Goal: Transaction & Acquisition: Download file/media

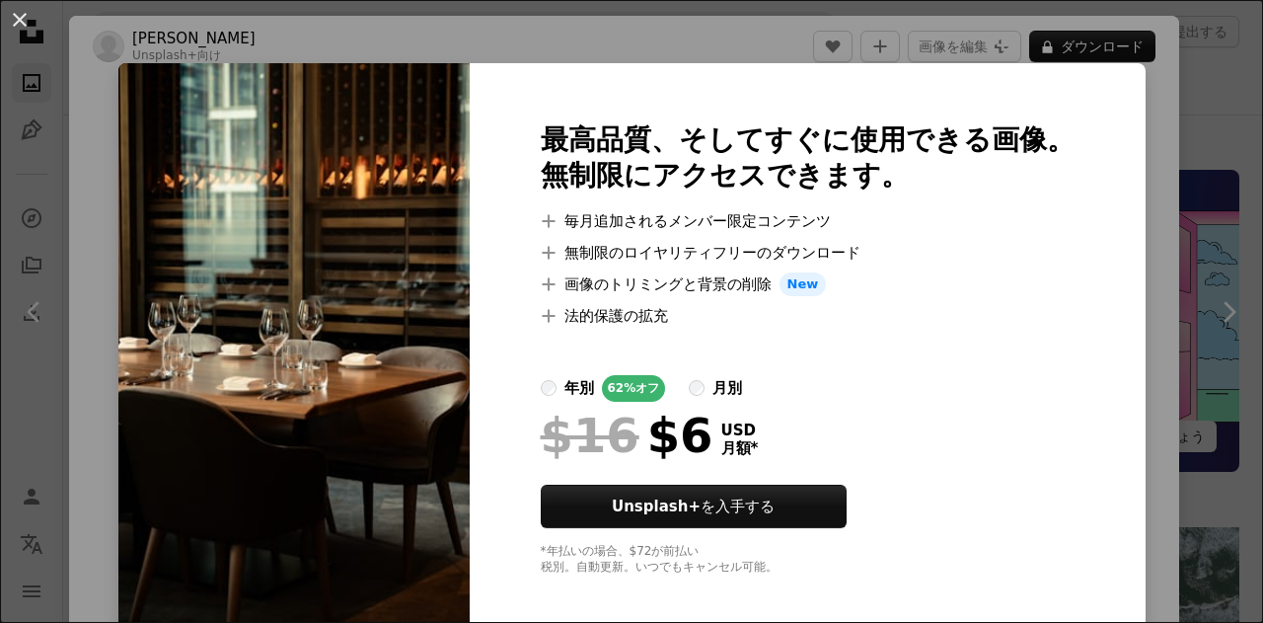
scroll to position [2861, 0]
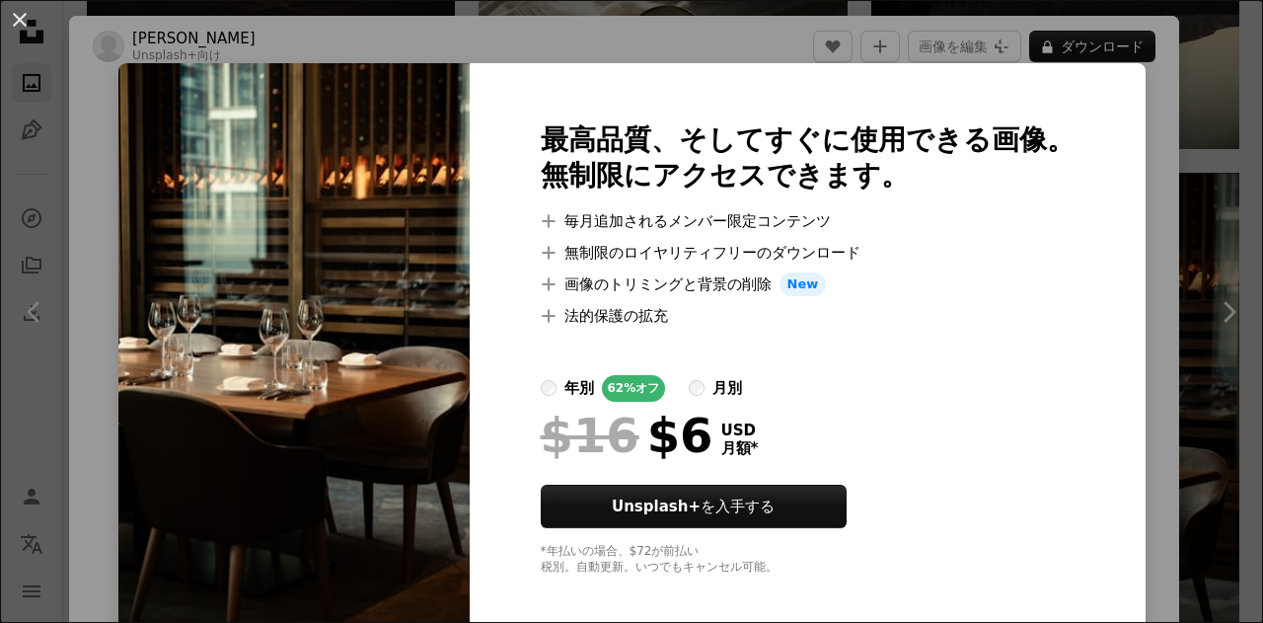
click at [1167, 285] on div "An X shape 最高品質、そしてすぐに使用できる画像。 無制限にアクセスできます。 A plus sign 毎月追加されるメンバー限定コンテンツ A p…" at bounding box center [631, 311] width 1263 height 623
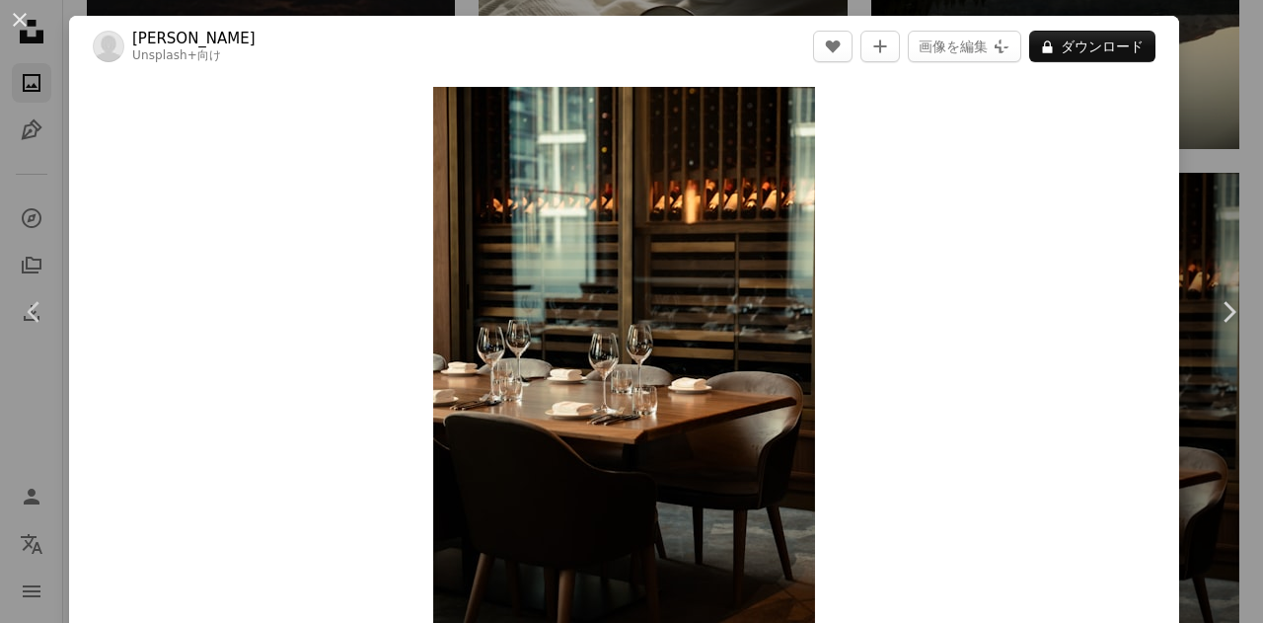
click at [1229, 163] on div "An X shape Chevron left Chevron right [PERSON_NAME] Unsplash+ 向け A heart A plus…" at bounding box center [631, 311] width 1263 height 623
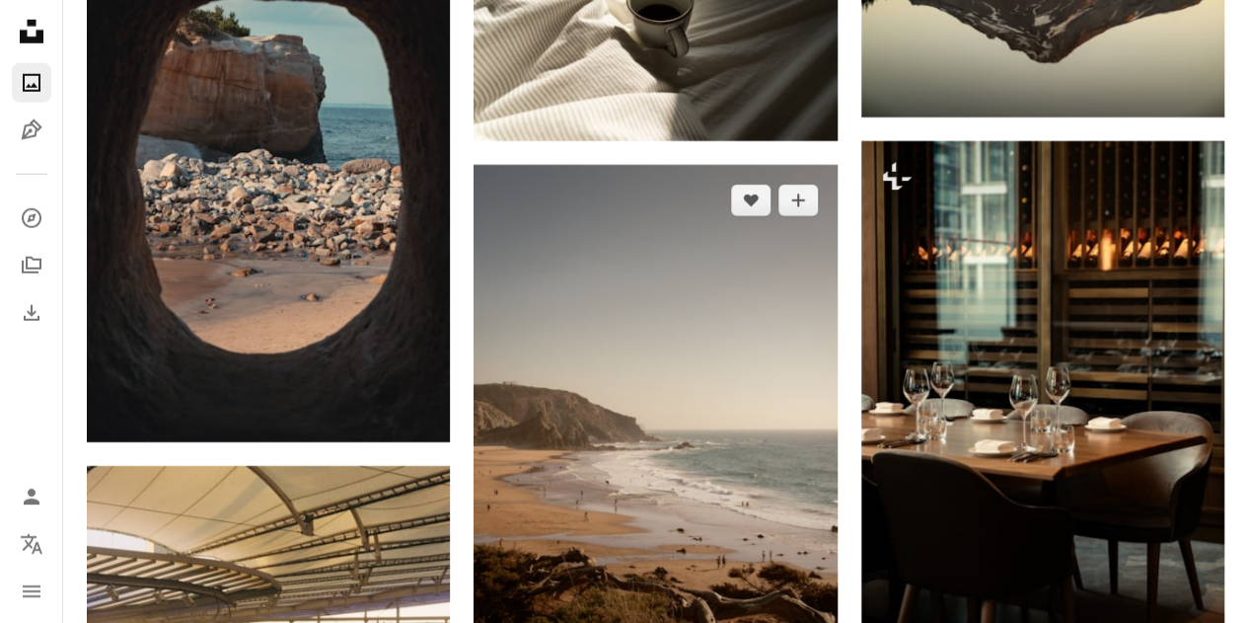
click at [665, 425] on img at bounding box center [655, 437] width 363 height 545
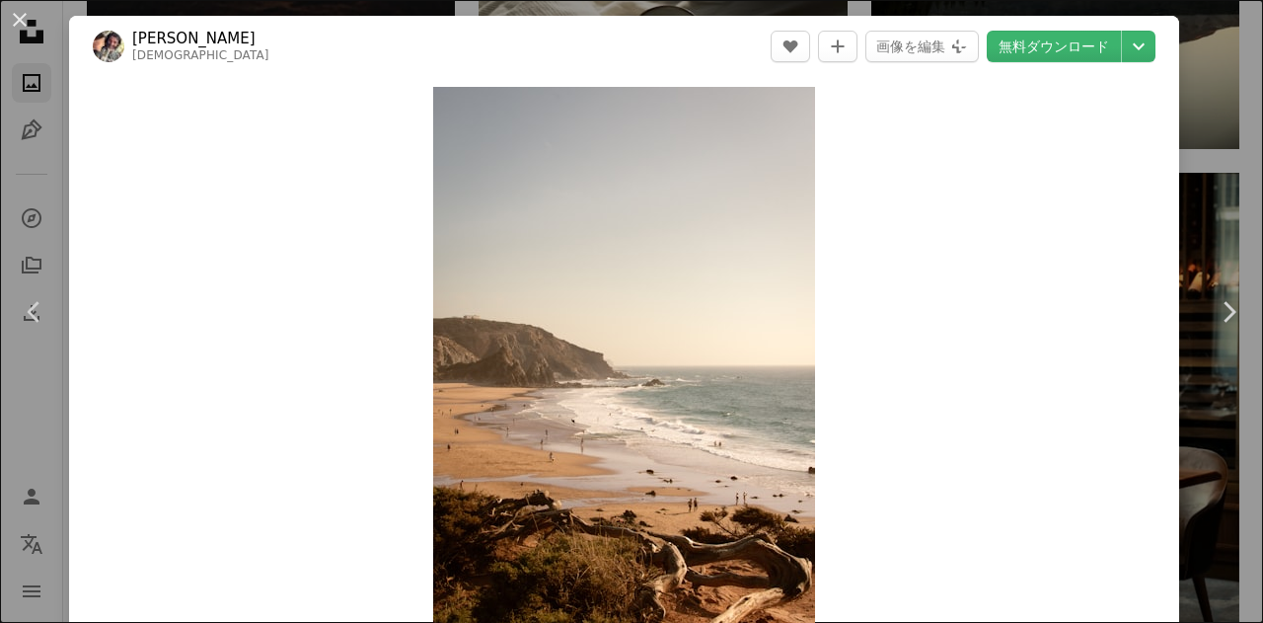
scroll to position [545, 0]
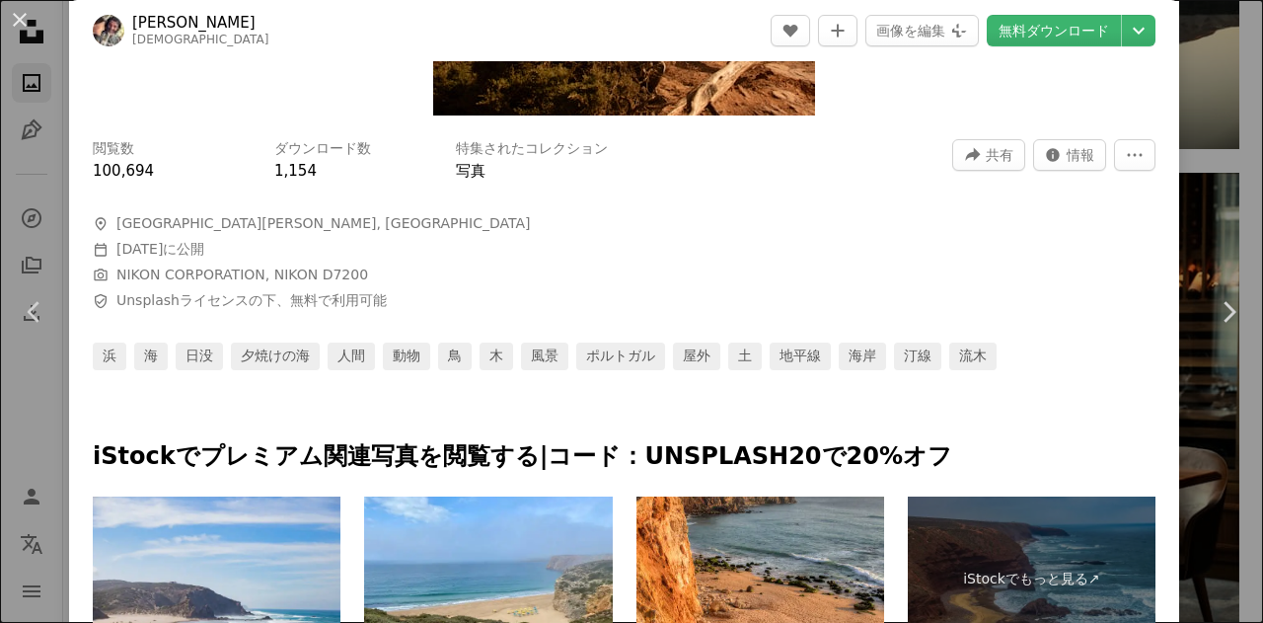
click at [1165, 196] on div "An X shape Chevron left Chevron right [PERSON_NAME] paolobendandi A heart A plu…" at bounding box center [631, 311] width 1263 height 623
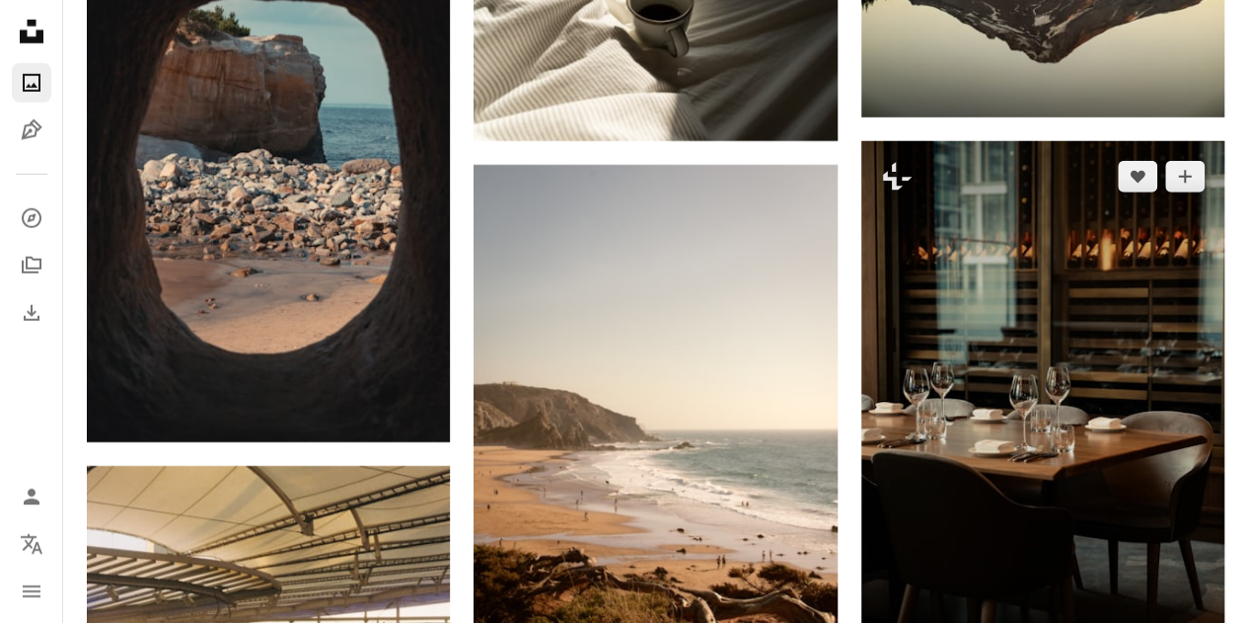
click at [1164, 196] on img at bounding box center [1042, 414] width 363 height 546
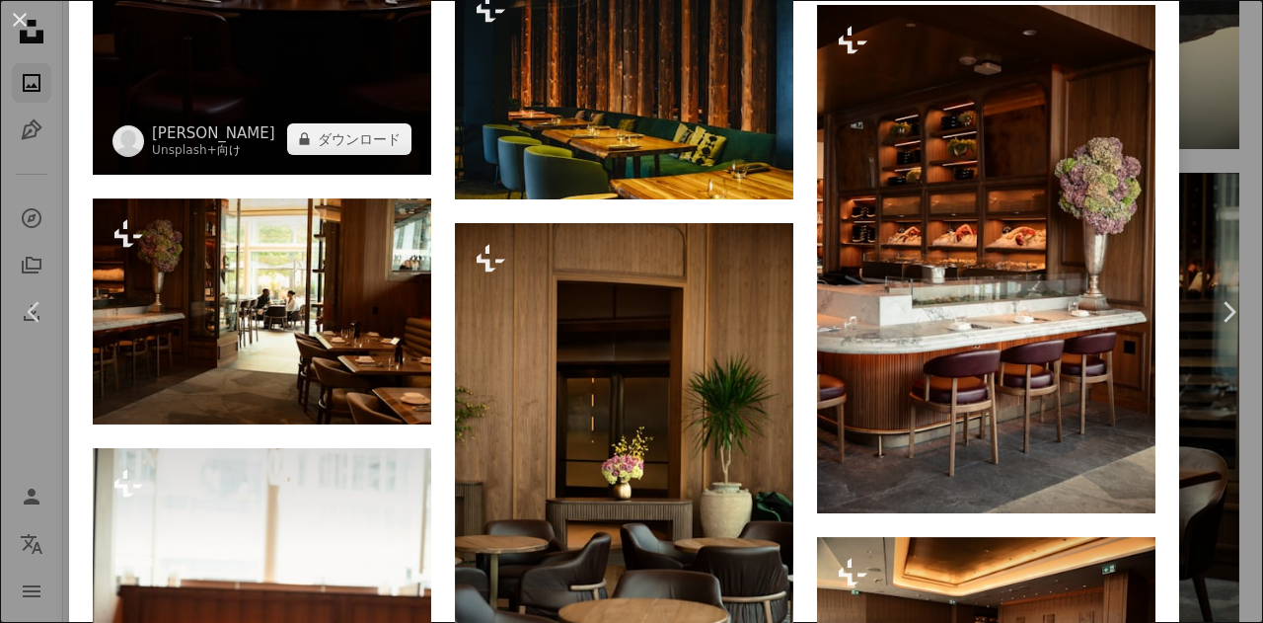
scroll to position [3256, 0]
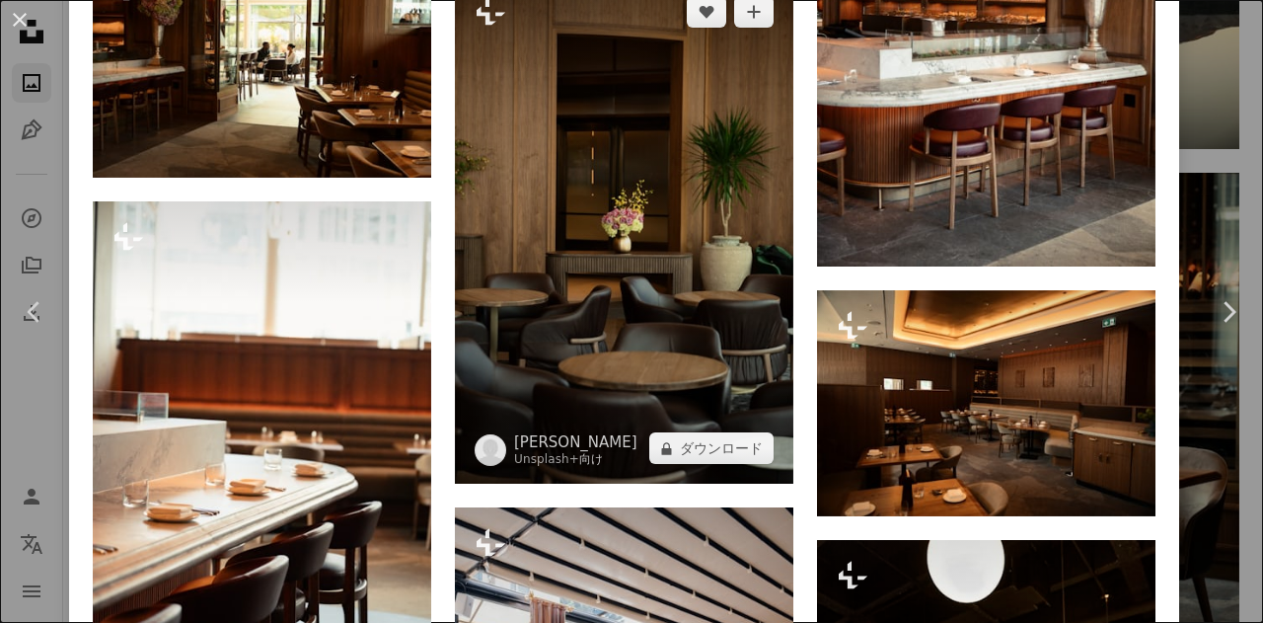
click at [661, 317] on img at bounding box center [624, 229] width 338 height 507
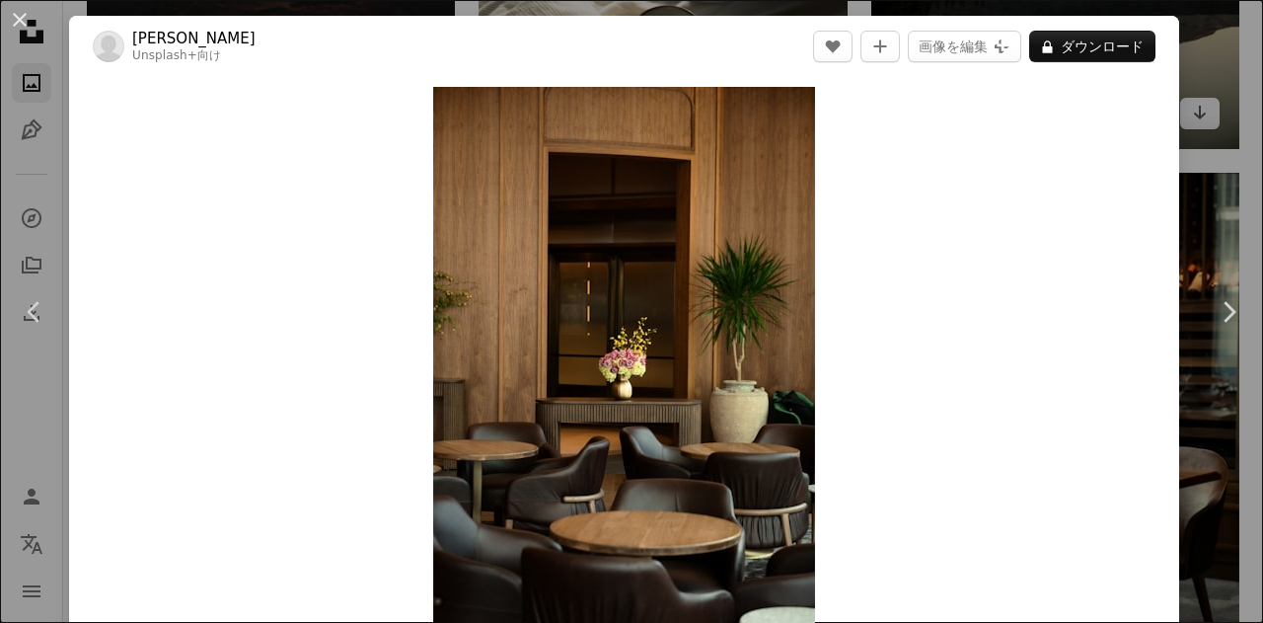
click at [1211, 114] on div "An X shape Chevron left Chevron right [PERSON_NAME] Unsplash+ 向け A heart A plus…" at bounding box center [631, 311] width 1263 height 623
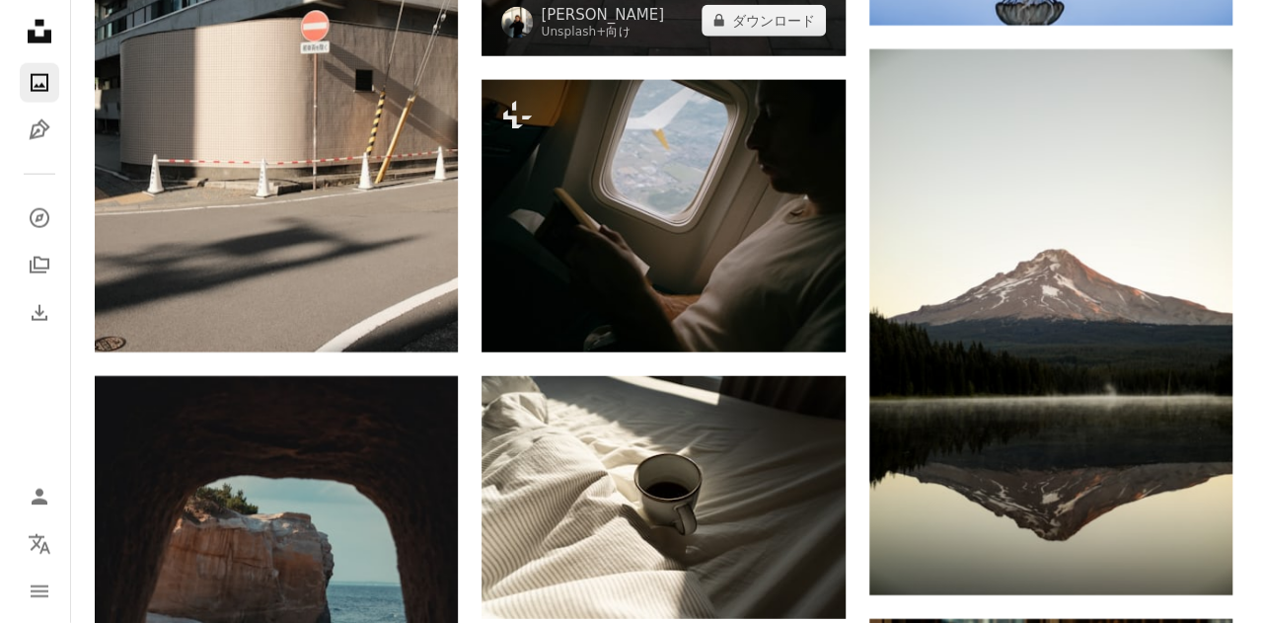
scroll to position [2565, 0]
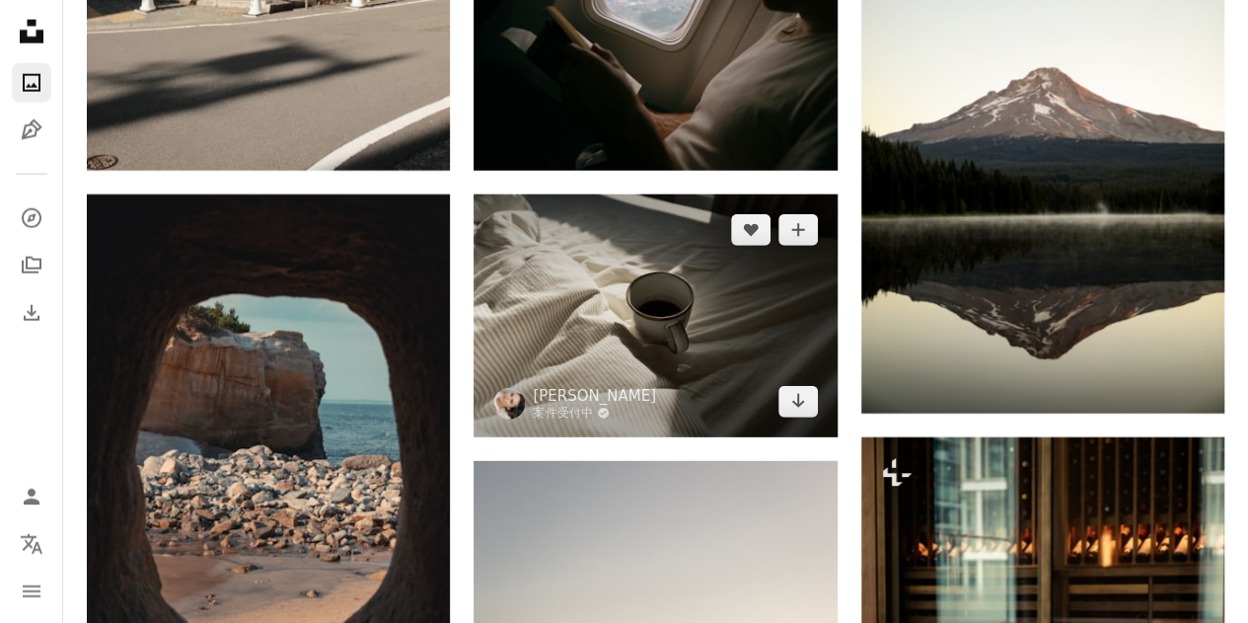
click at [726, 291] on img at bounding box center [655, 315] width 363 height 243
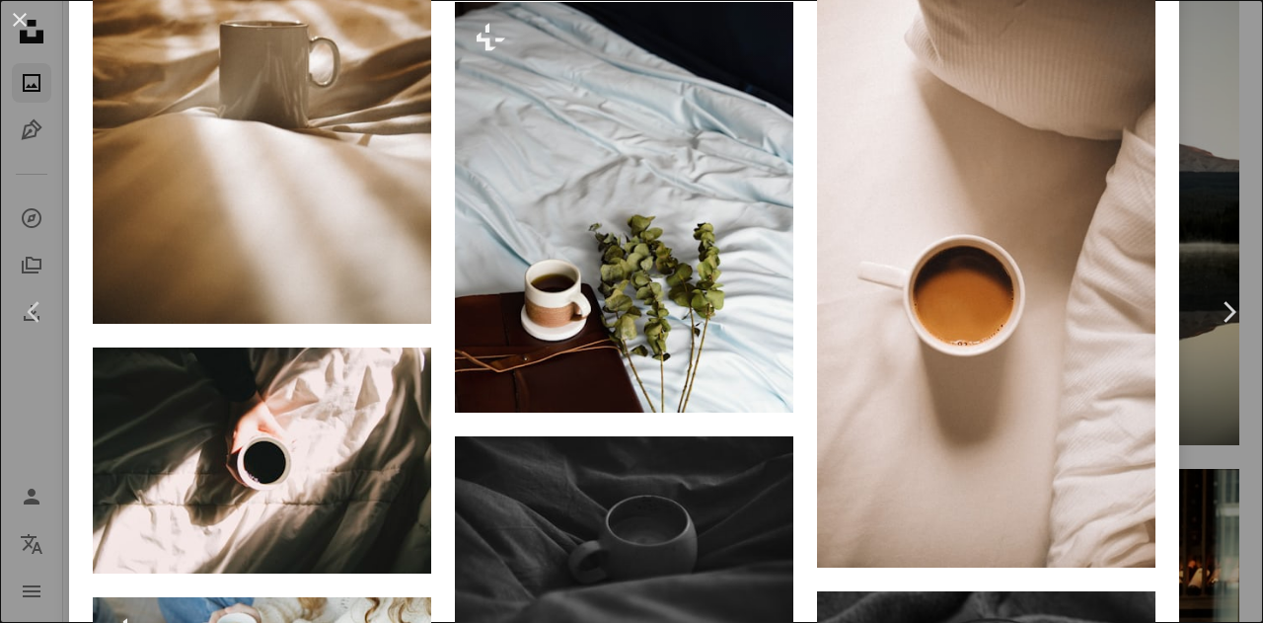
scroll to position [2861, 0]
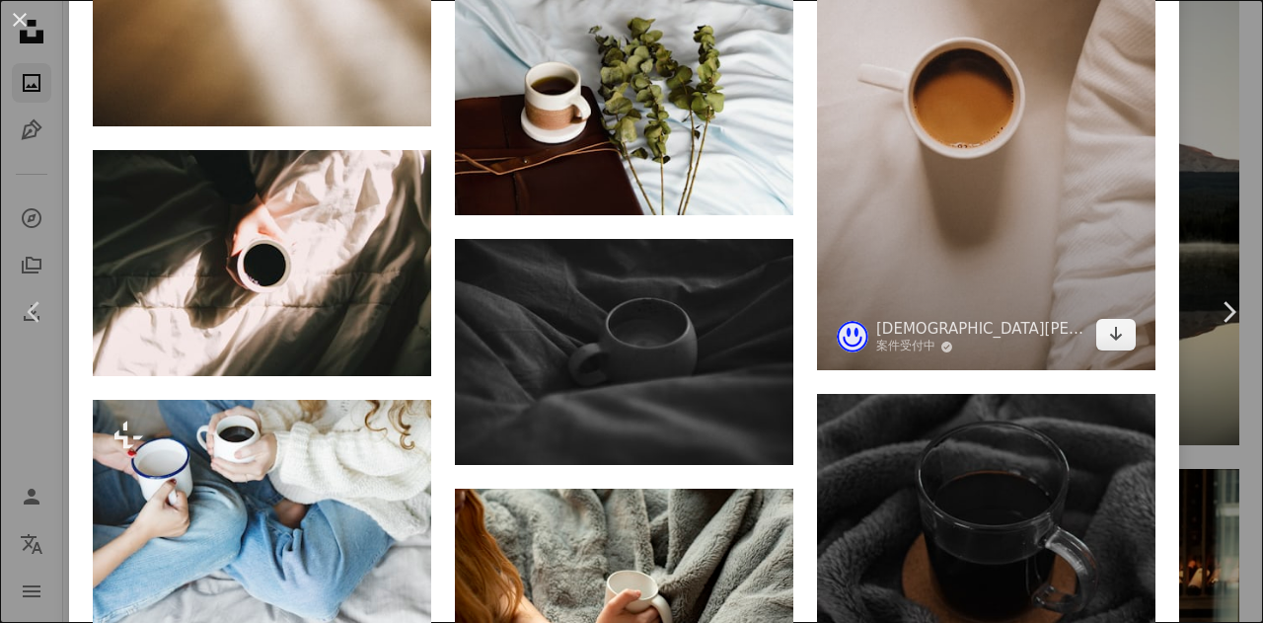
click at [964, 186] on img at bounding box center [986, 70] width 338 height 602
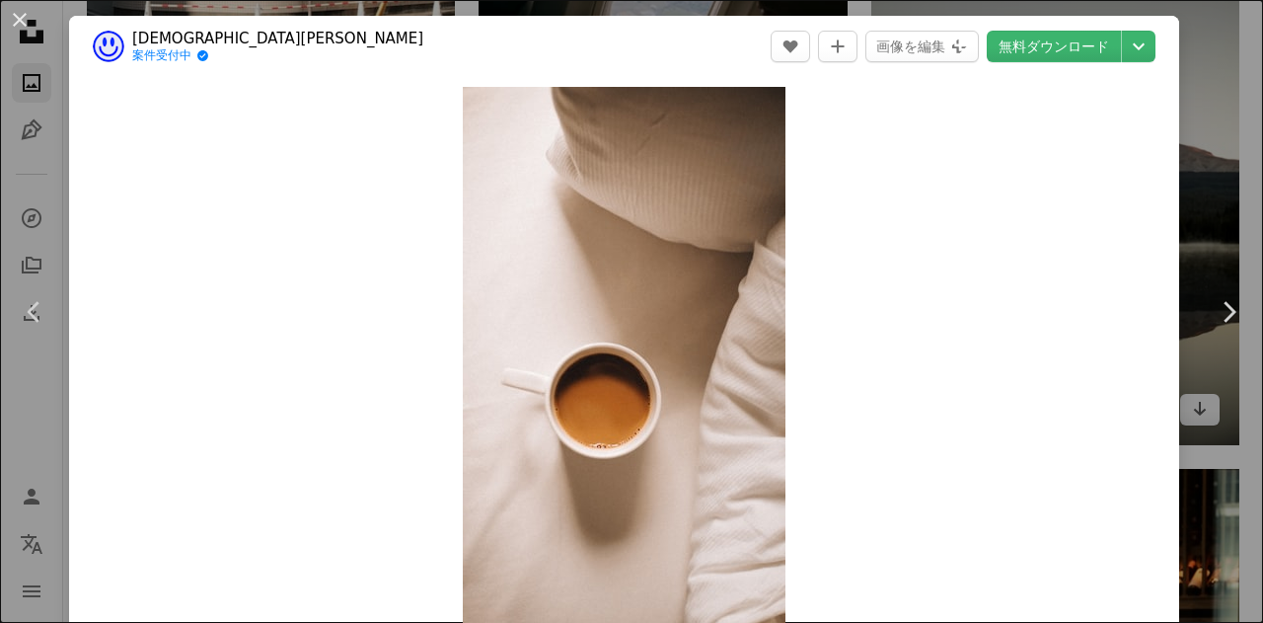
click at [1212, 129] on div "An X shape Chevron left Chevron right Cristi Ursea 案件受付中 A checkmark inside of …" at bounding box center [631, 311] width 1263 height 623
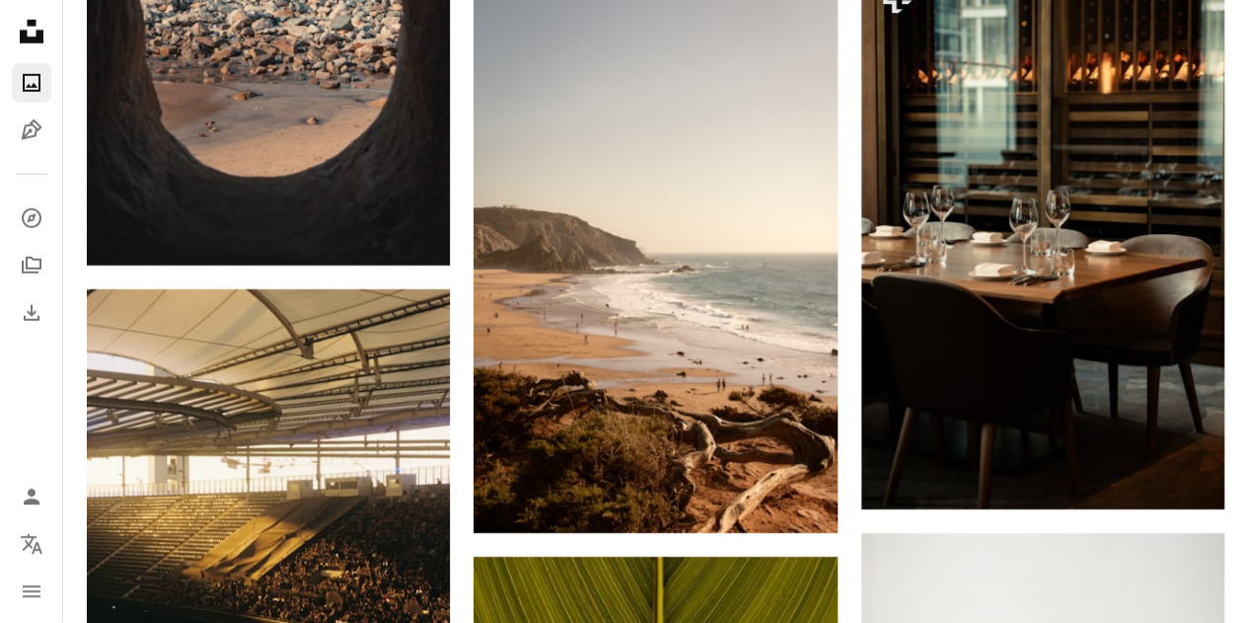
scroll to position [3157, 0]
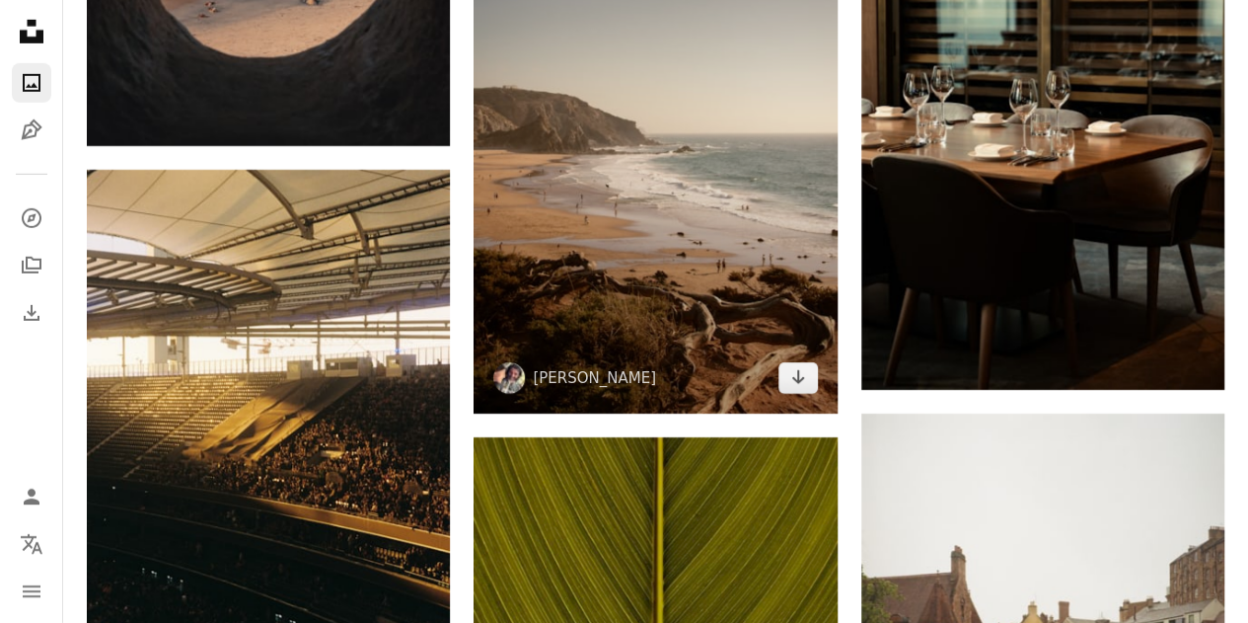
click at [793, 254] on img at bounding box center [655, 141] width 363 height 545
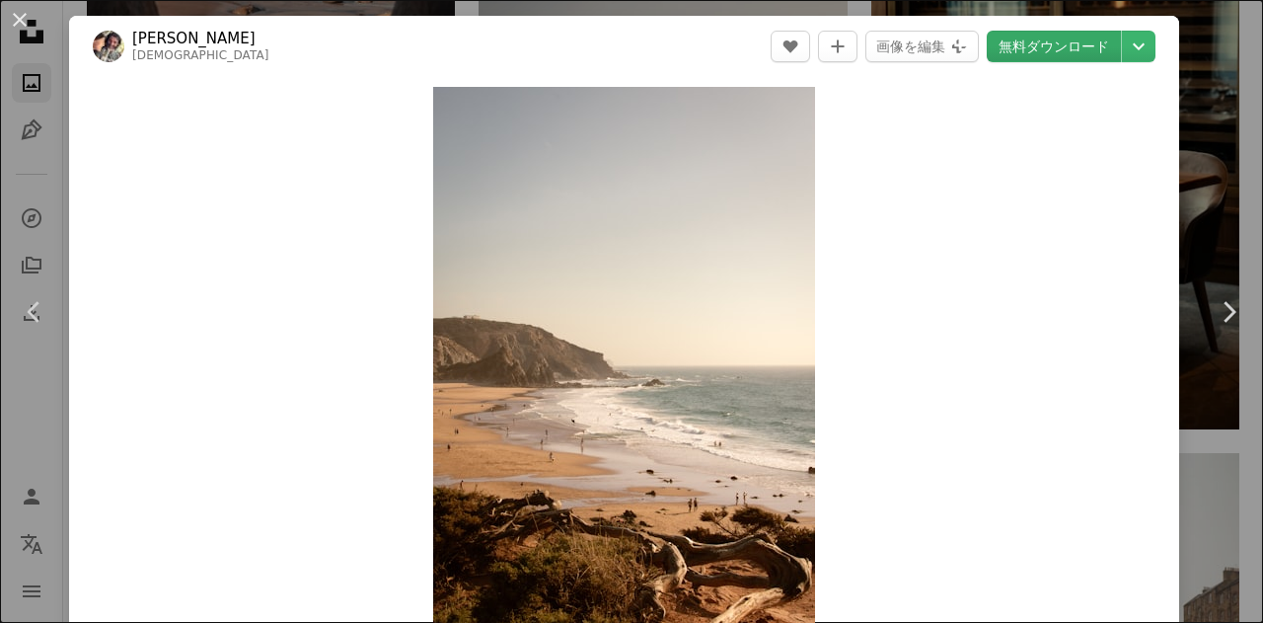
click at [1072, 42] on link "無料ダウンロード" at bounding box center [1054, 47] width 134 height 32
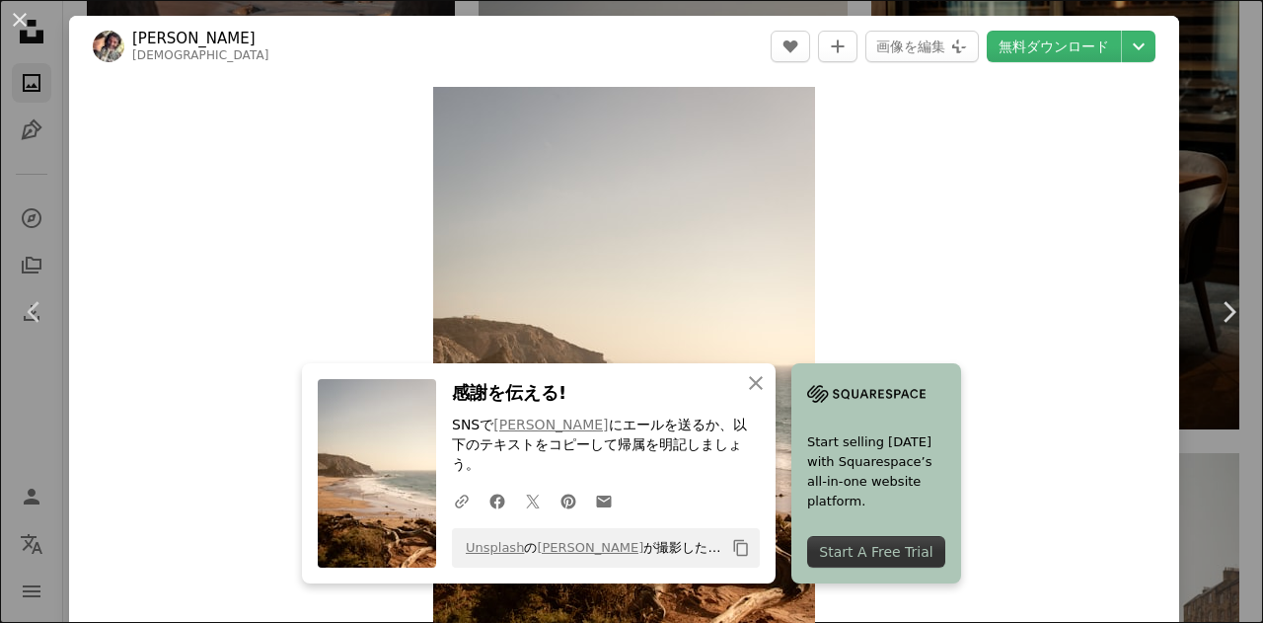
click at [1221, 210] on div "An X shape Chevron left Chevron right An X shape 閉じる 感謝を伝える! SNSで [PERSON_NAME]…" at bounding box center [631, 311] width 1263 height 623
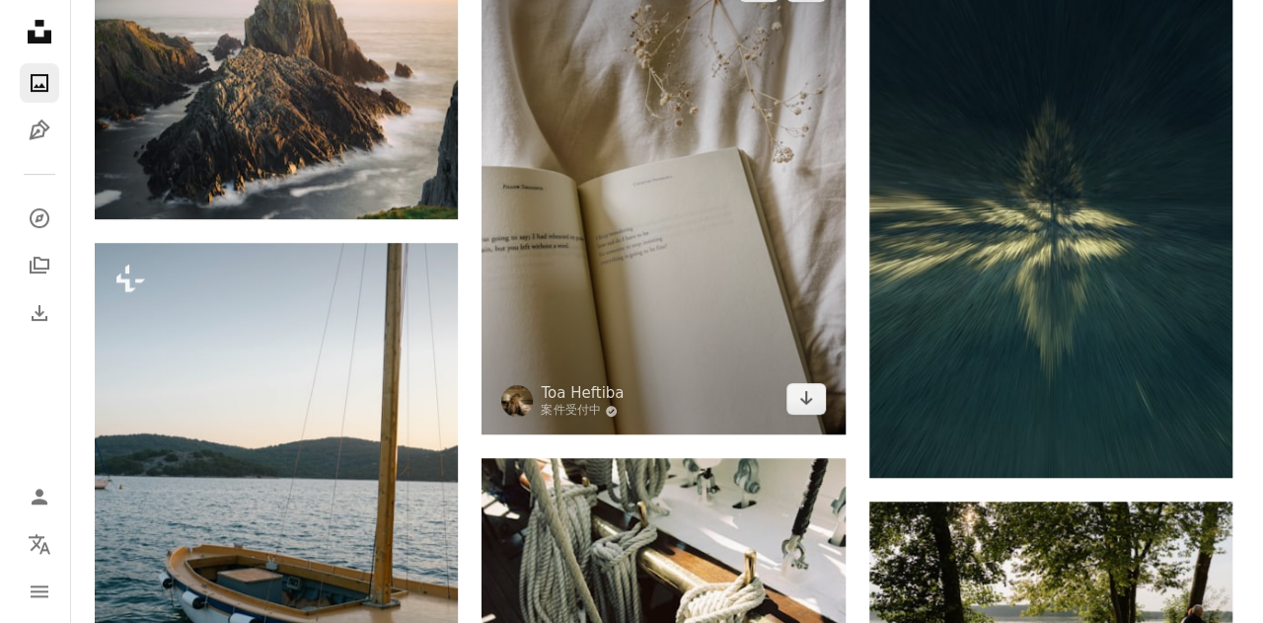
scroll to position [4243, 0]
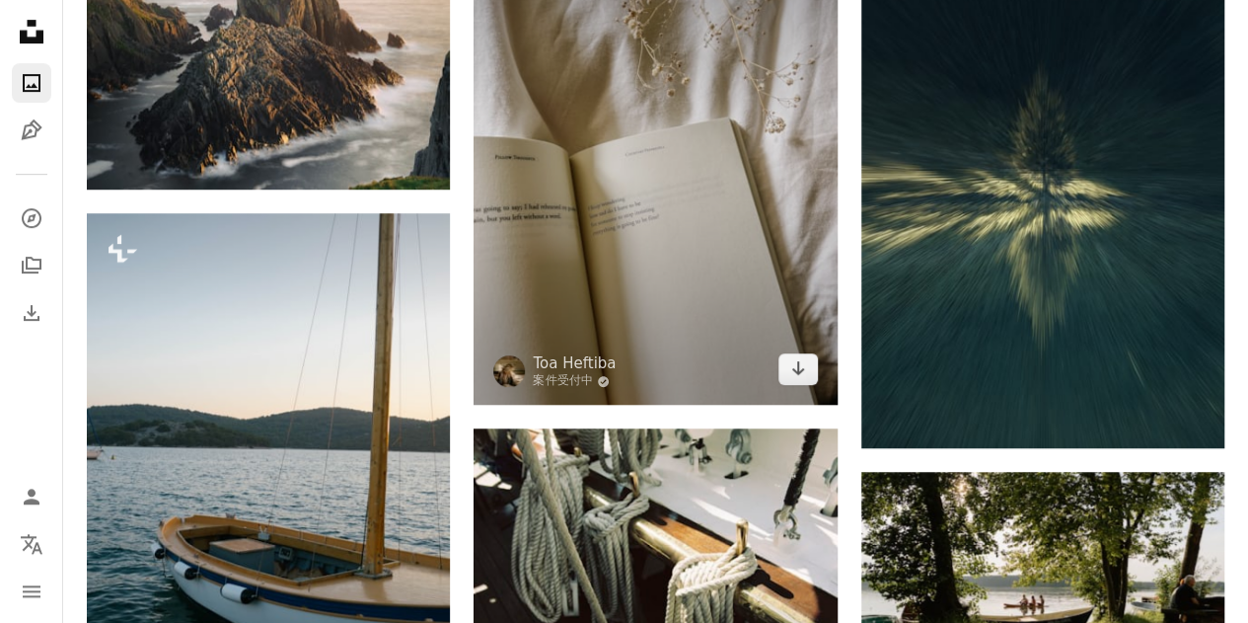
click at [606, 246] on img at bounding box center [655, 163] width 363 height 484
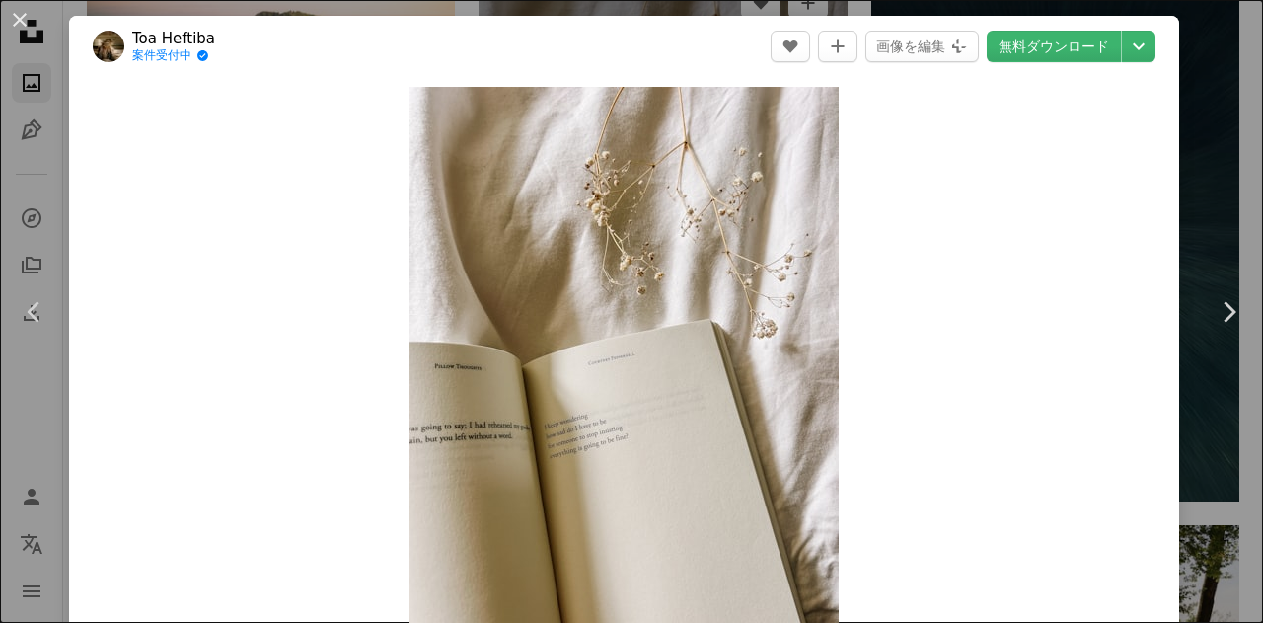
scroll to position [197, 0]
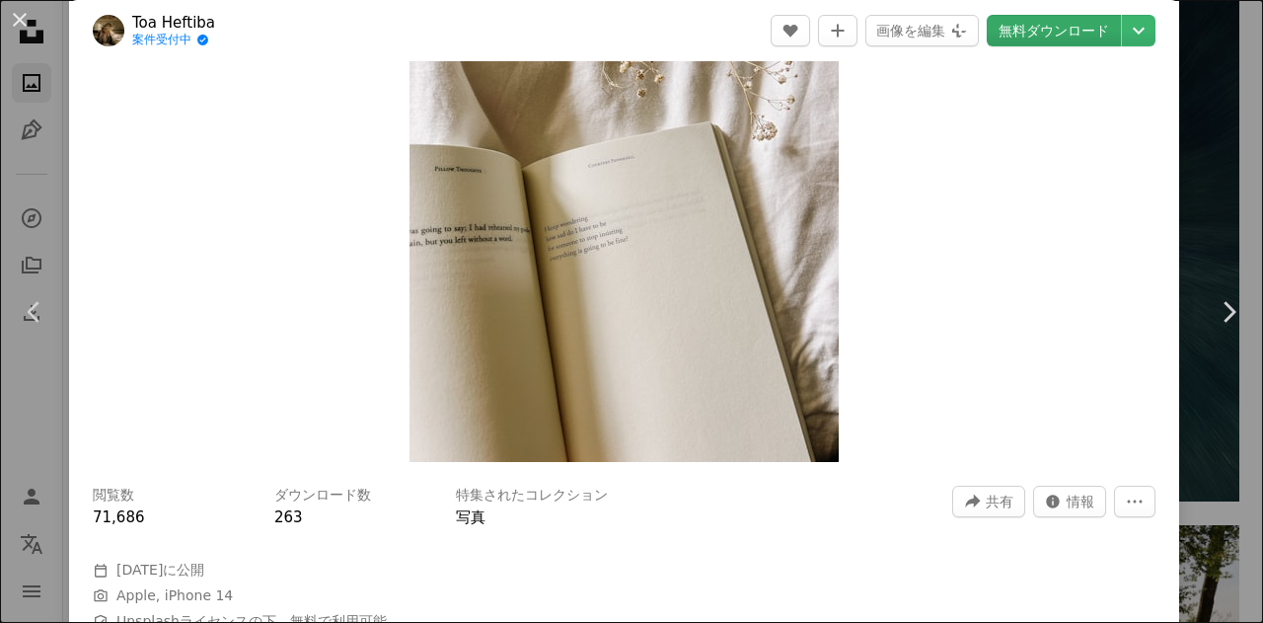
click at [1061, 40] on link "無料ダウンロード" at bounding box center [1054, 31] width 134 height 32
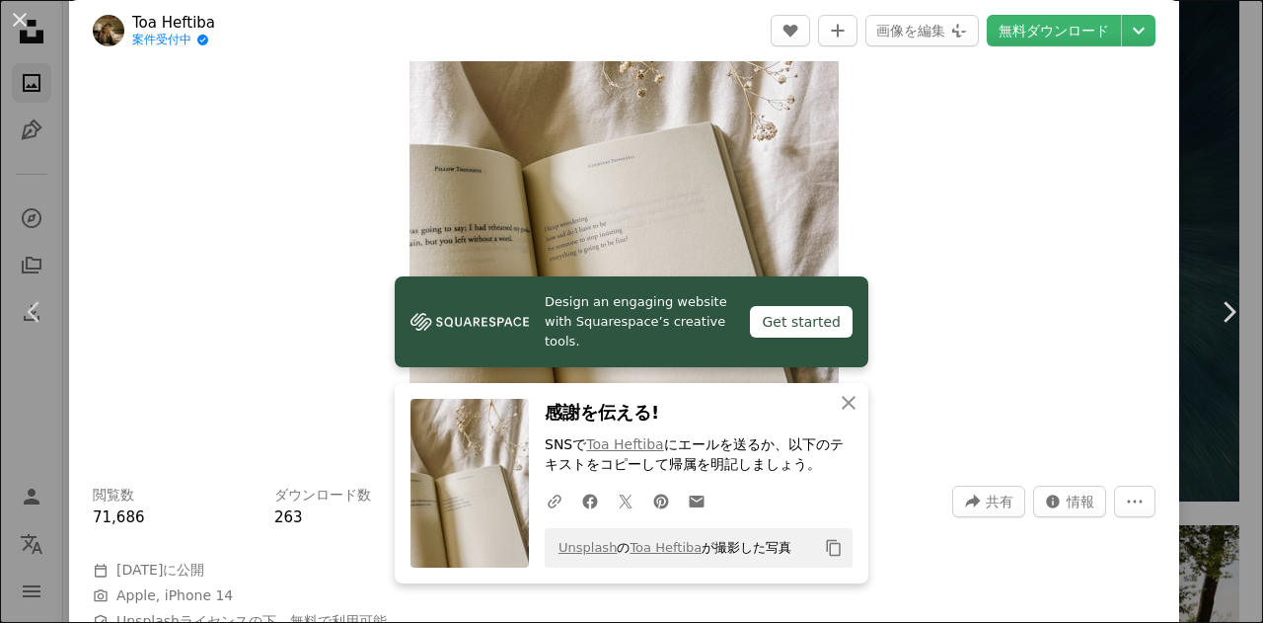
click at [1094, 283] on div "Zoom in" at bounding box center [624, 176] width 1110 height 592
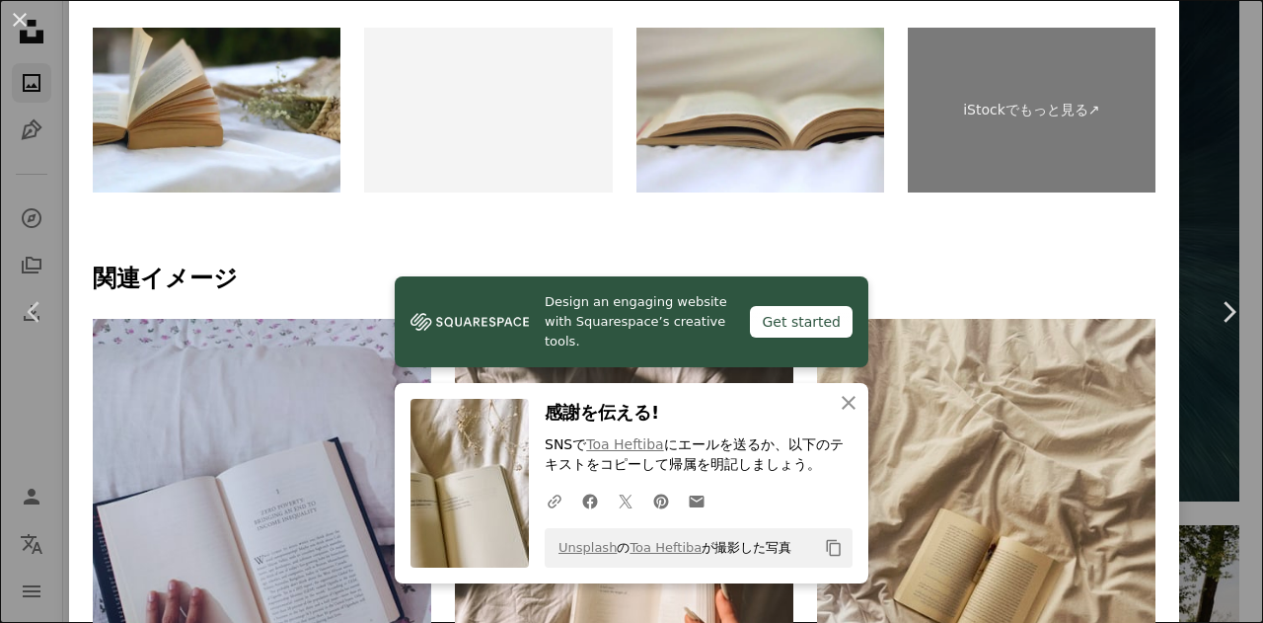
scroll to position [1283, 0]
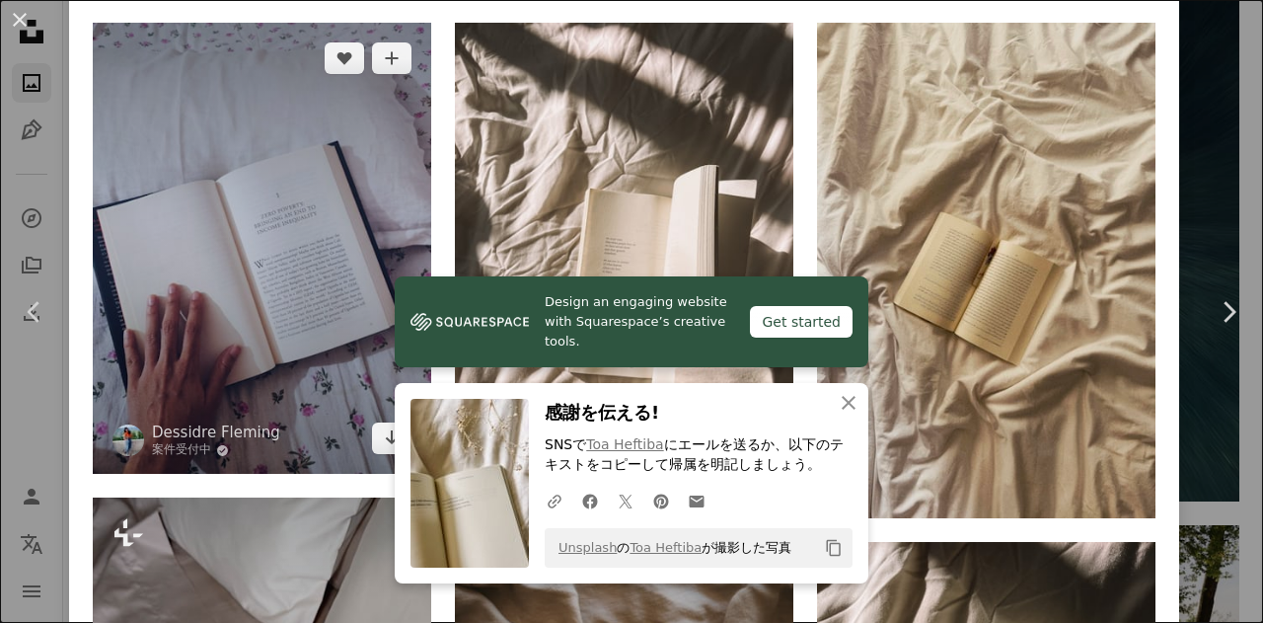
click at [311, 221] on img at bounding box center [262, 248] width 338 height 451
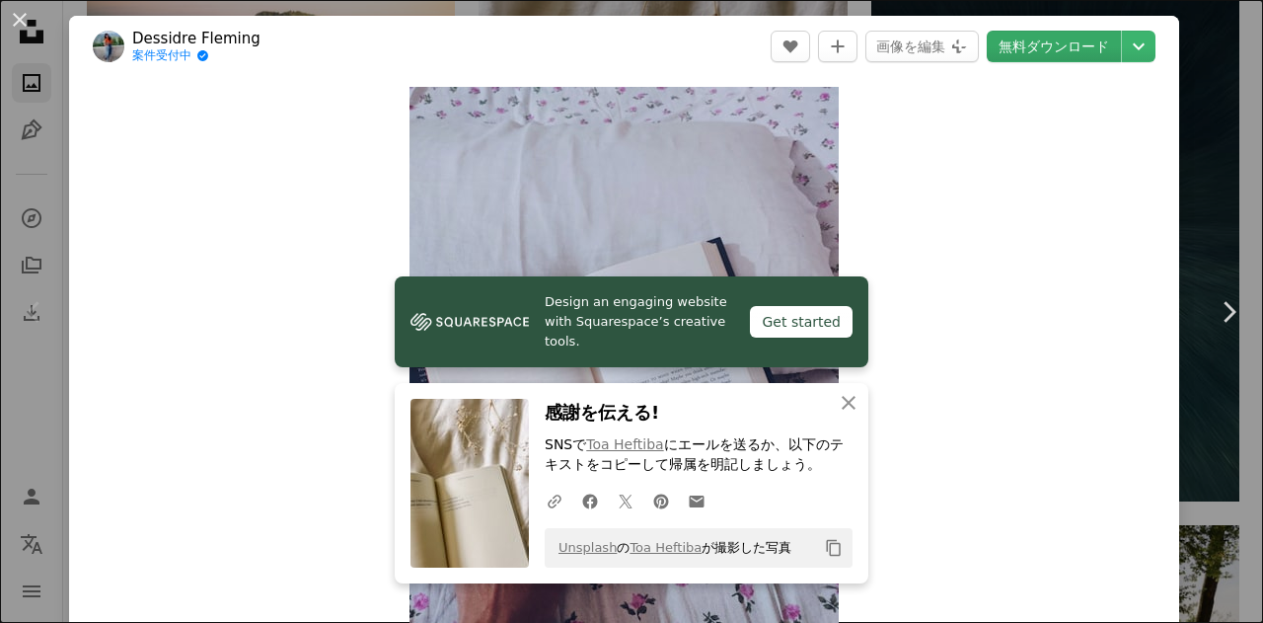
click at [1047, 39] on link "無料ダウンロード" at bounding box center [1054, 47] width 134 height 32
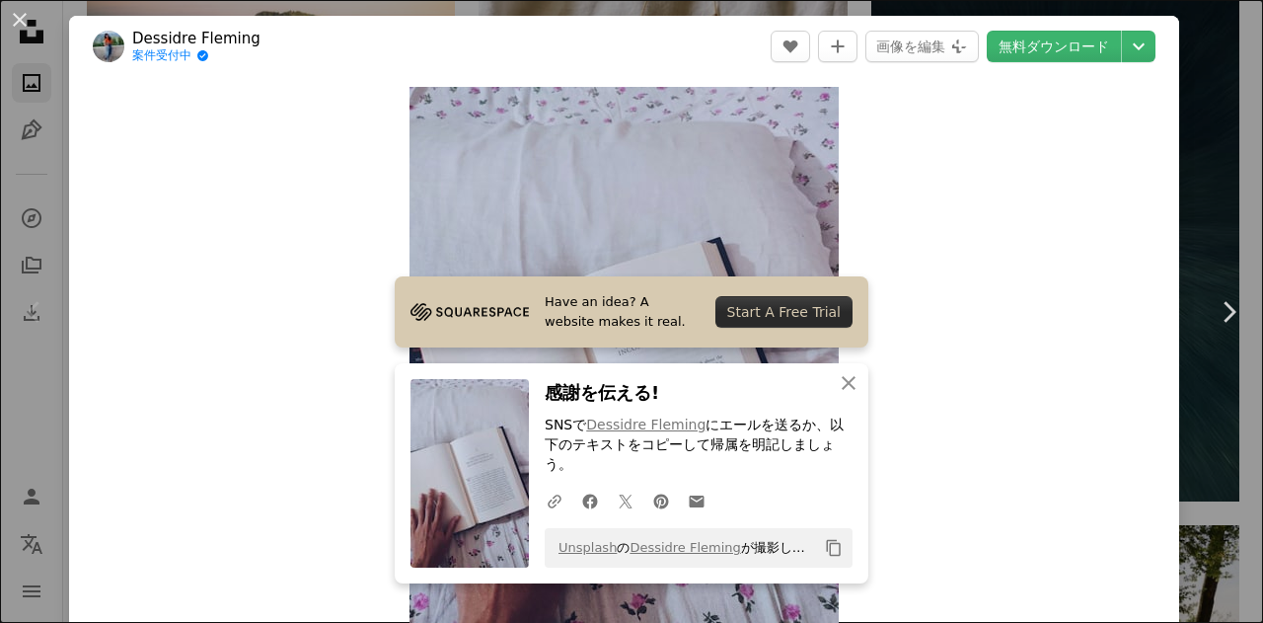
click at [1196, 213] on div "An X shape Chevron left Chevron right Have an idea? A website makes it real. St…" at bounding box center [631, 311] width 1263 height 623
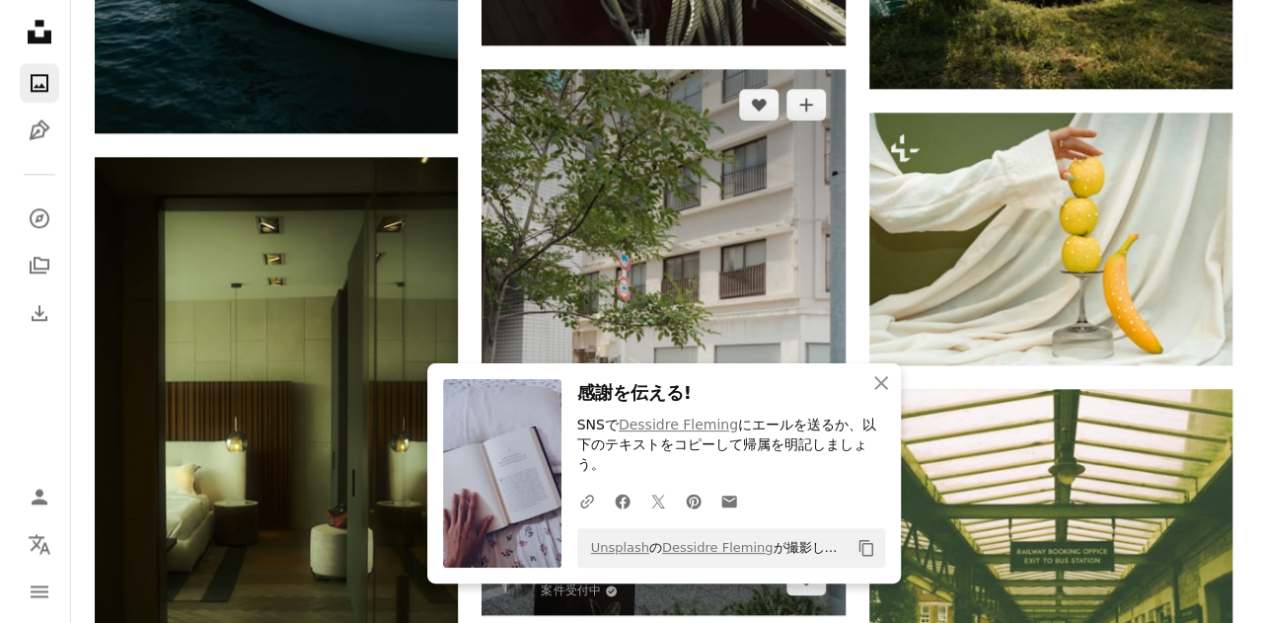
scroll to position [5032, 0]
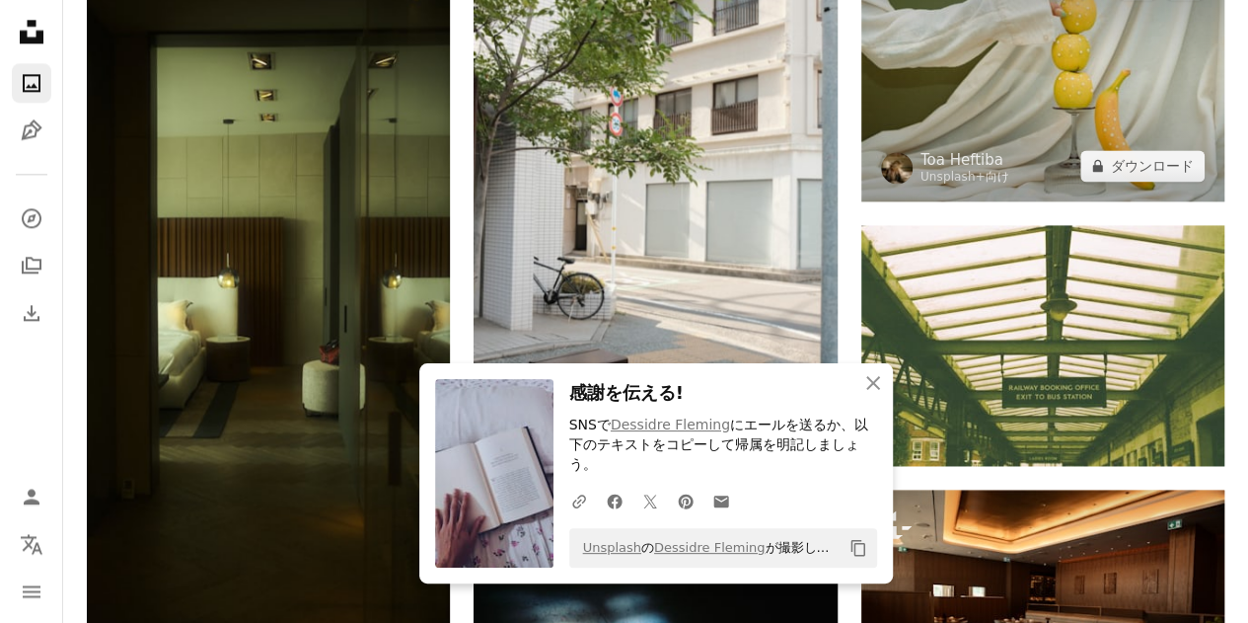
click at [1172, 104] on img at bounding box center [1042, 75] width 363 height 253
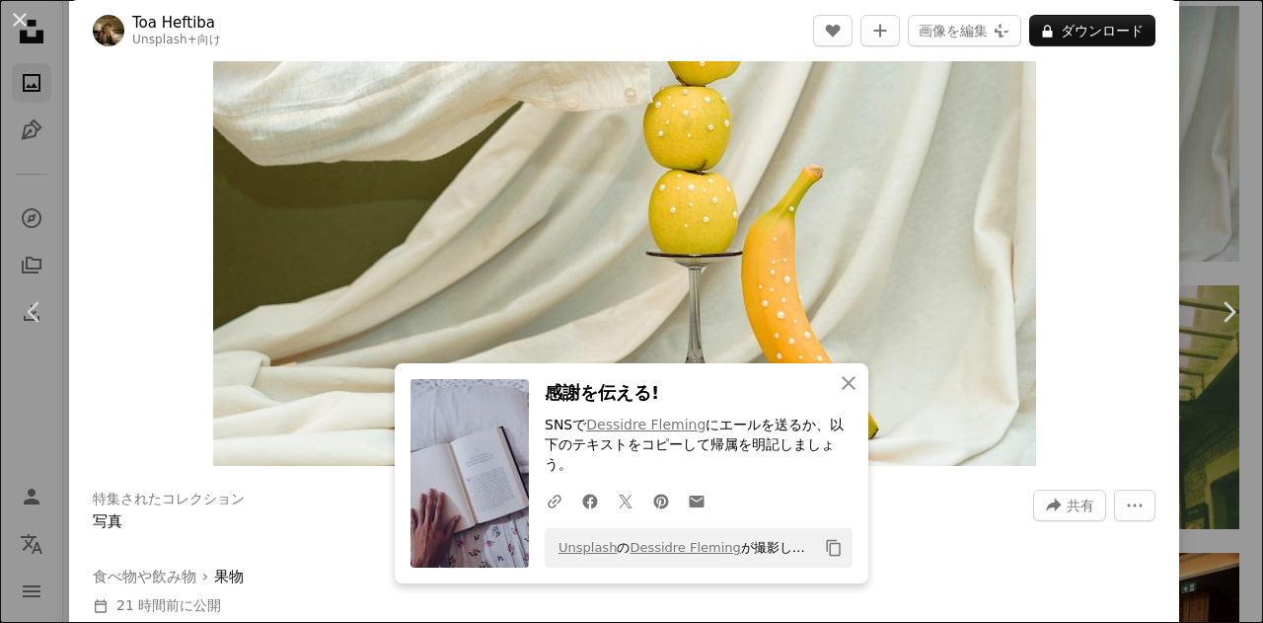
scroll to position [197, 0]
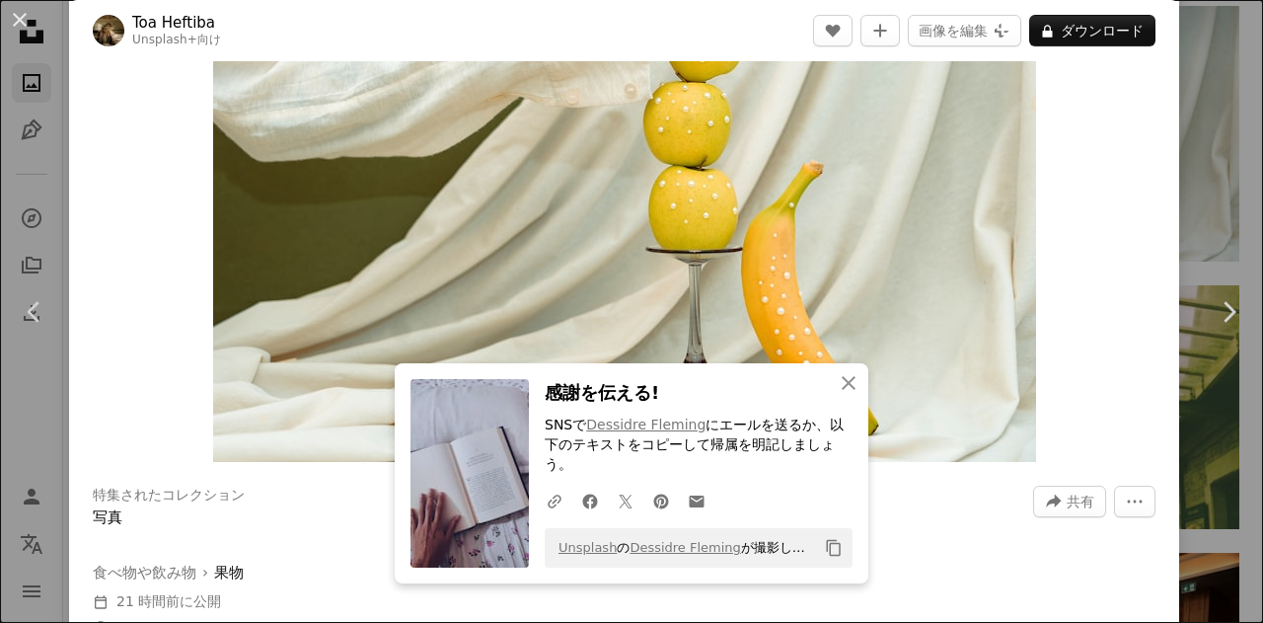
click at [1172, 220] on div "An X shape Chevron left Chevron right An X shape 閉じる 感謝を伝える! SNSで Dessidre Flem…" at bounding box center [631, 311] width 1263 height 623
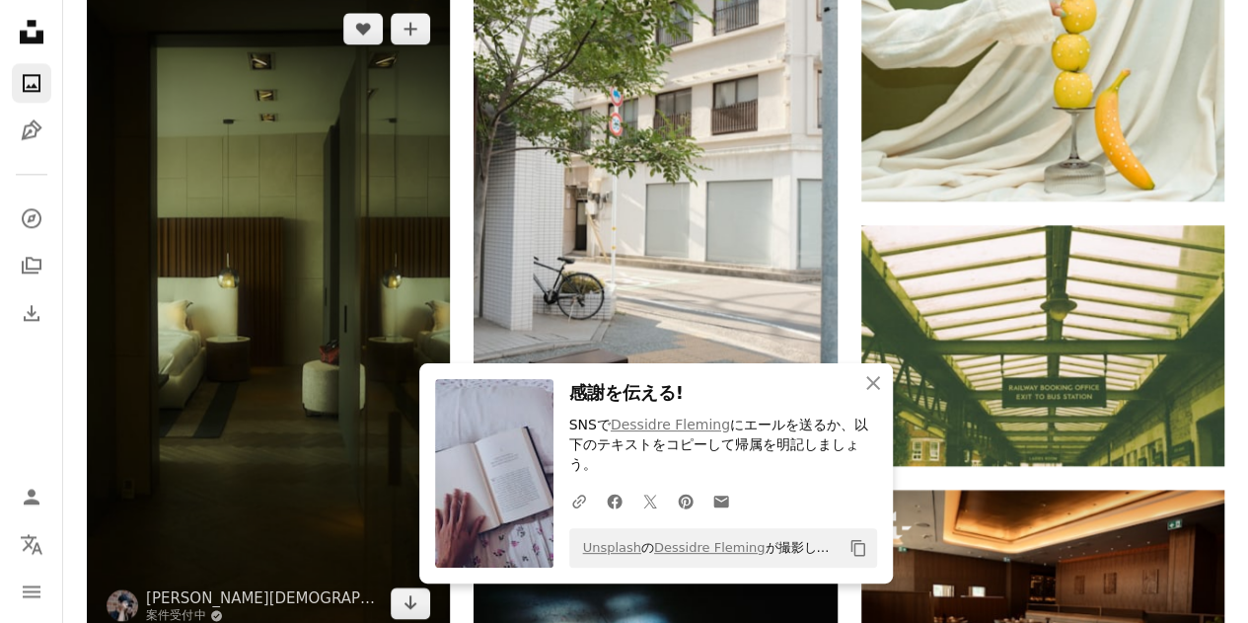
click at [259, 169] on img at bounding box center [268, 316] width 363 height 646
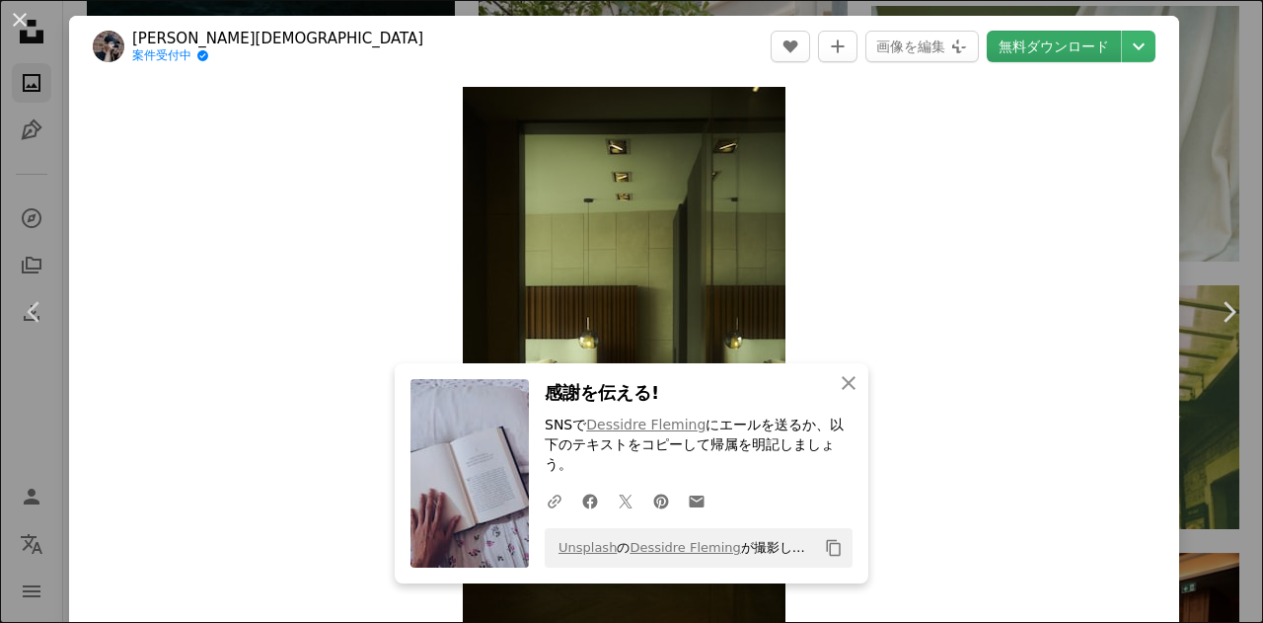
click at [1040, 57] on link "無料ダウンロード" at bounding box center [1054, 47] width 134 height 32
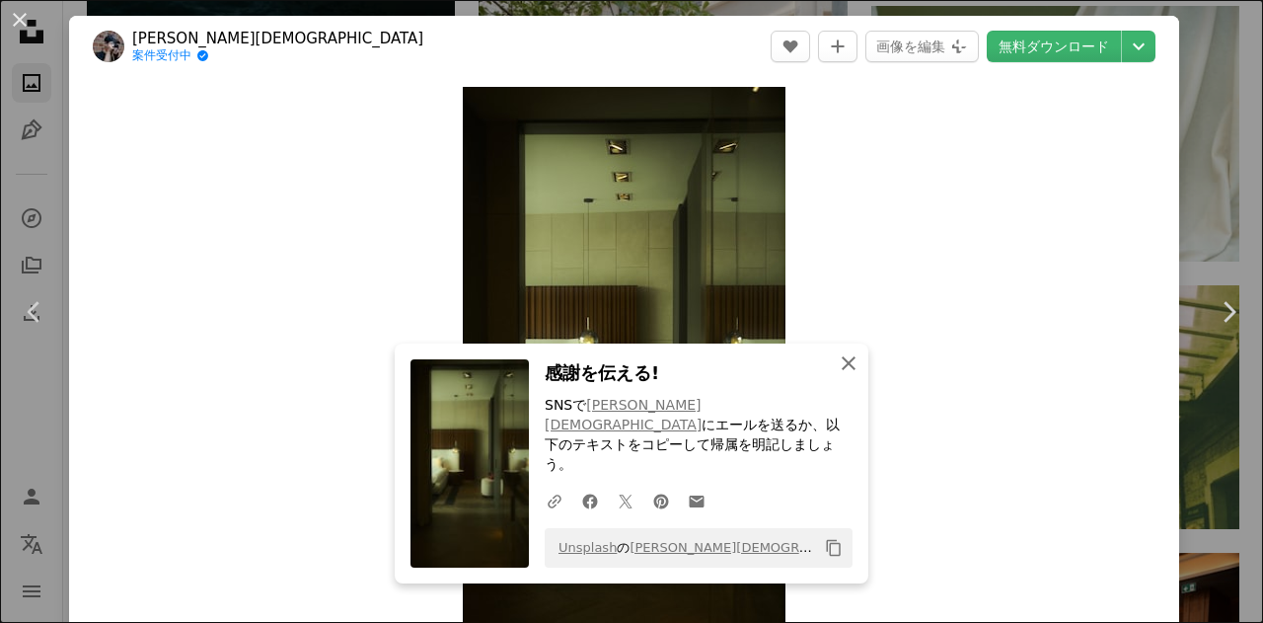
click at [844, 383] on button "An X shape 閉じる" at bounding box center [848, 362] width 39 height 39
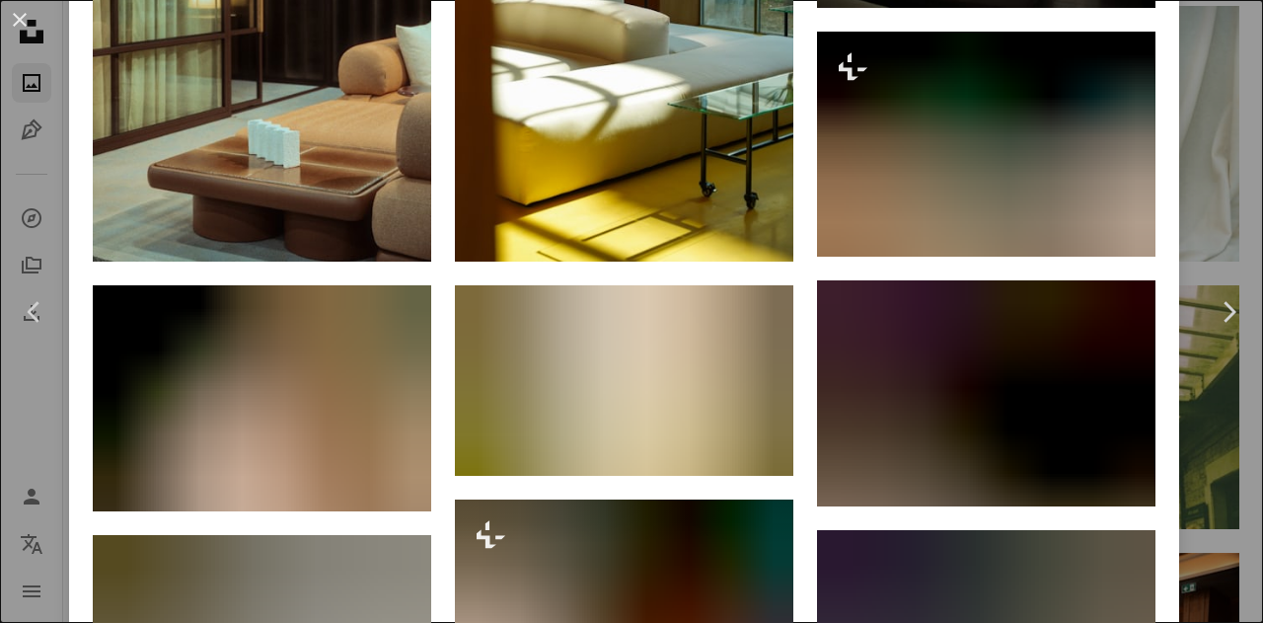
scroll to position [1776, 0]
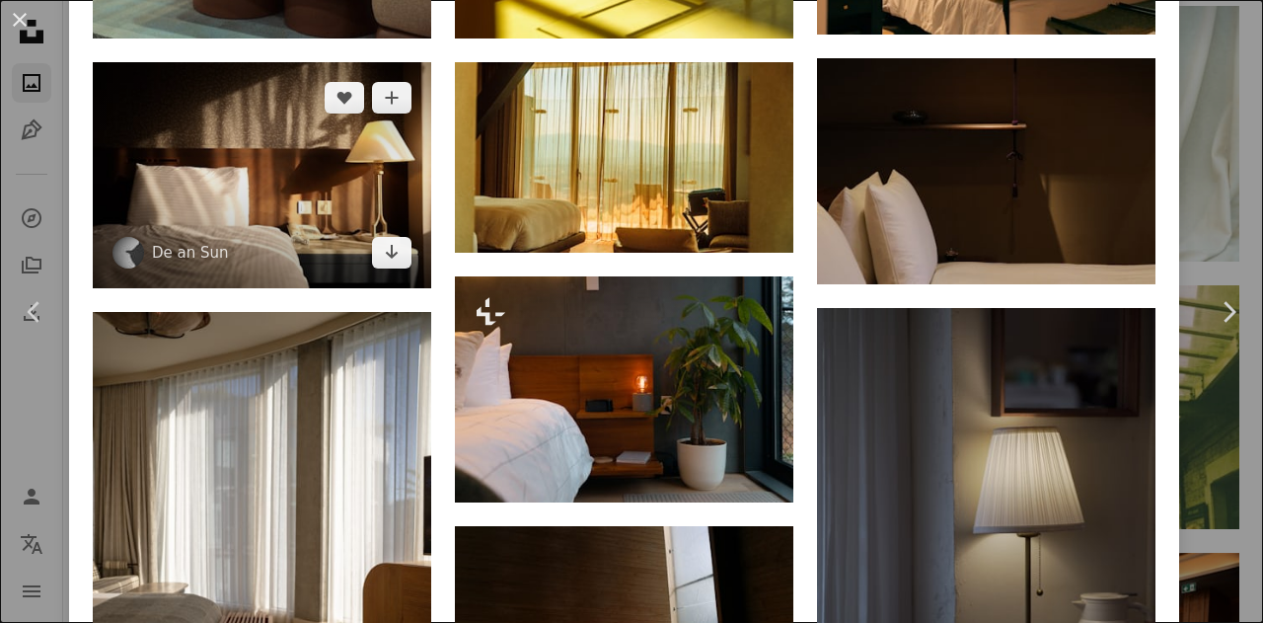
click at [239, 149] on img at bounding box center [262, 175] width 338 height 226
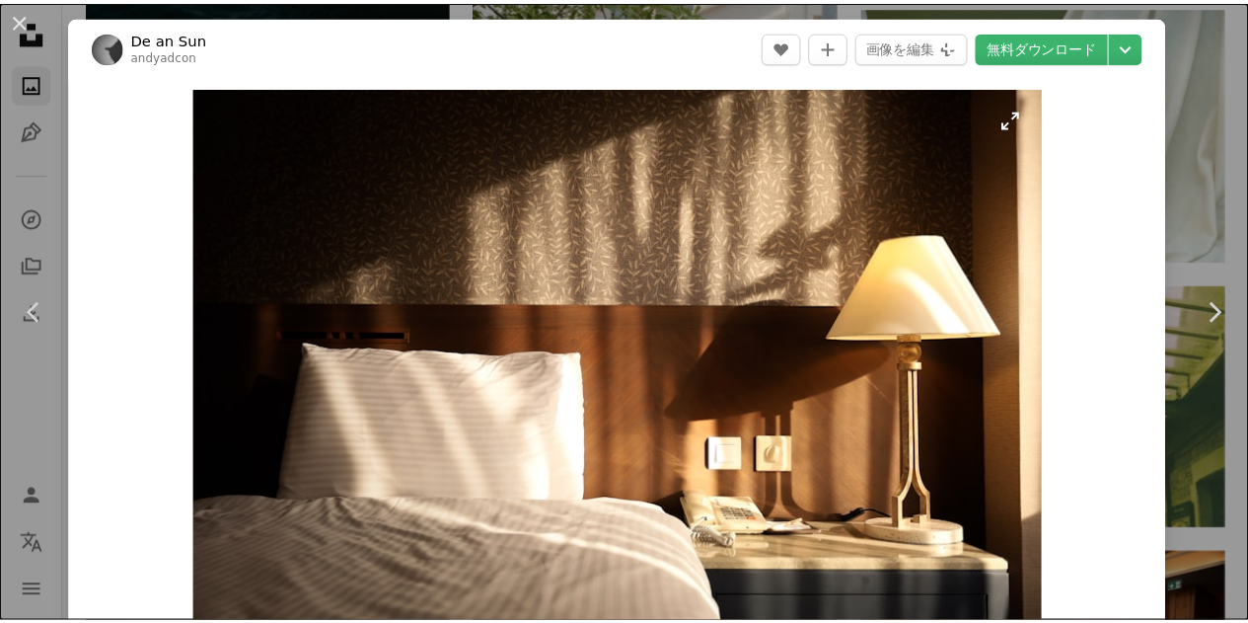
scroll to position [99, 0]
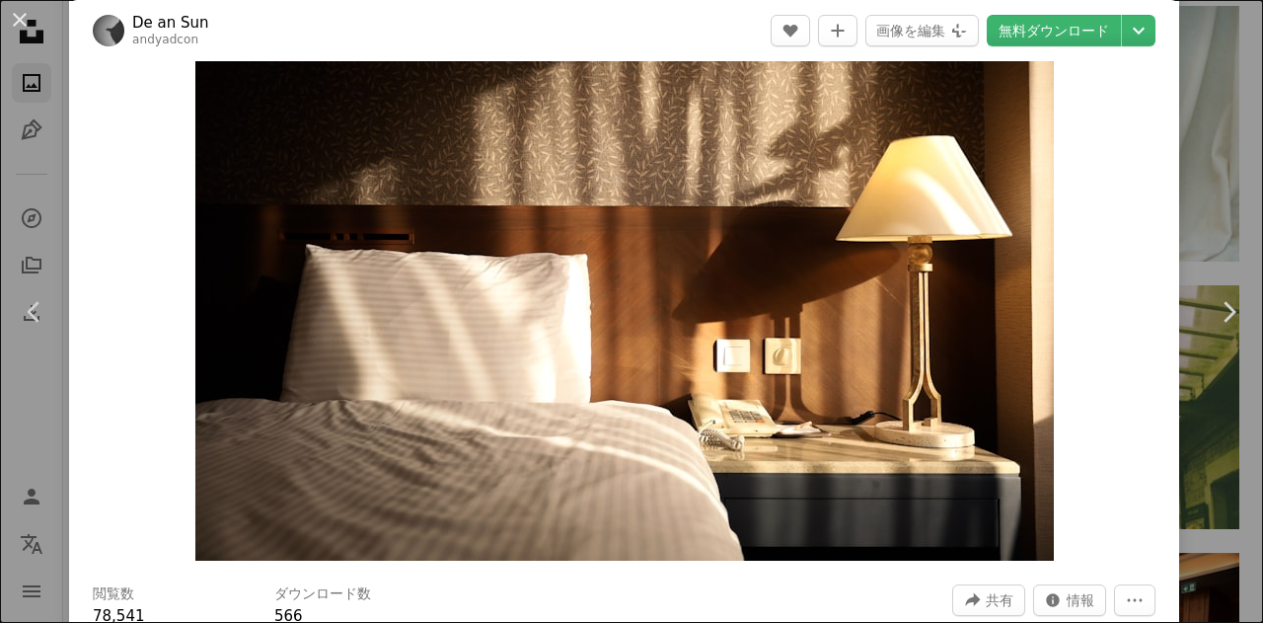
click at [1198, 119] on div "An X shape Chevron left Chevron right De an Sun andyadcon A heart A plus sign 画…" at bounding box center [631, 311] width 1263 height 623
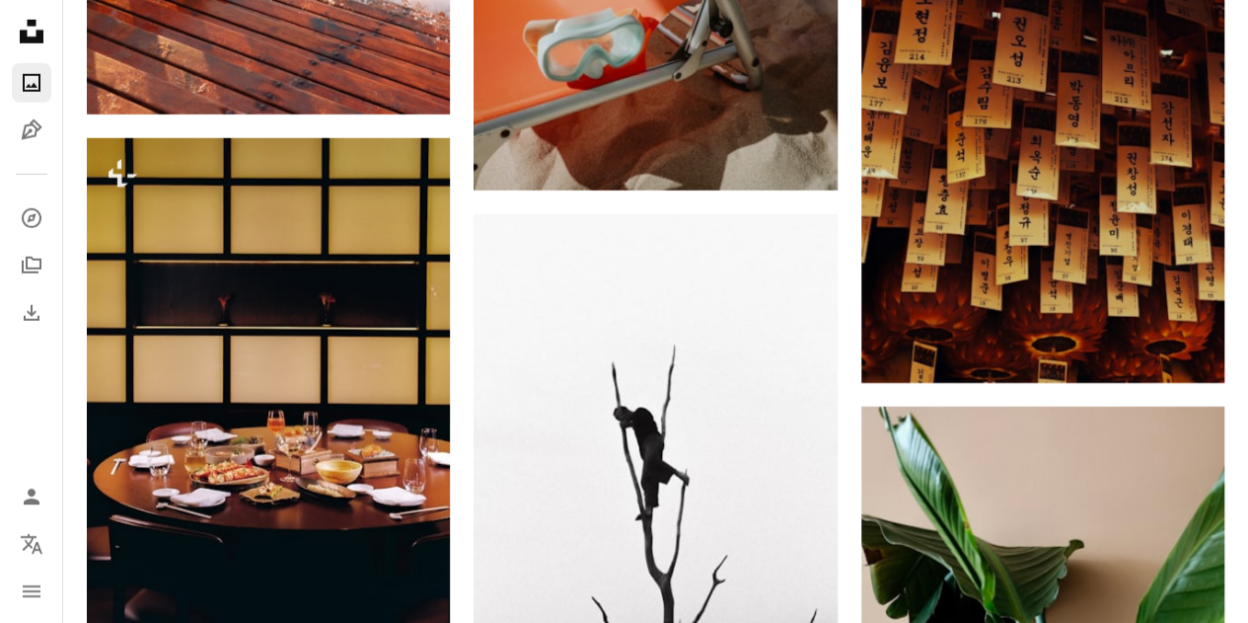
scroll to position [7005, 0]
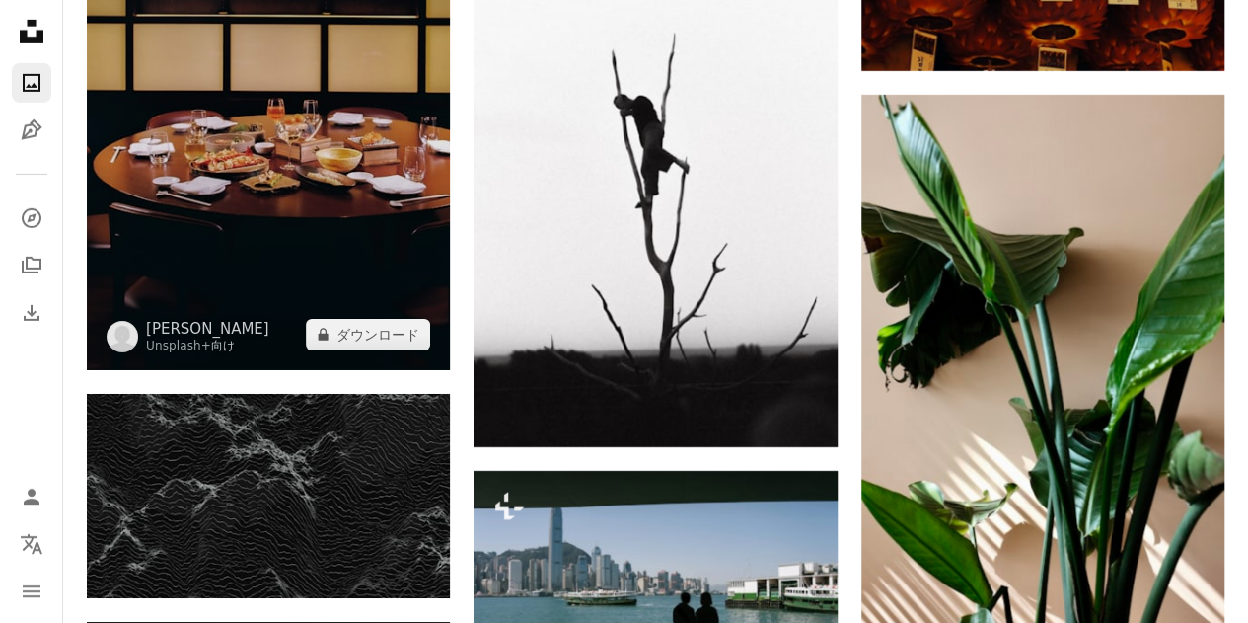
click at [375, 230] on img at bounding box center [268, 98] width 363 height 544
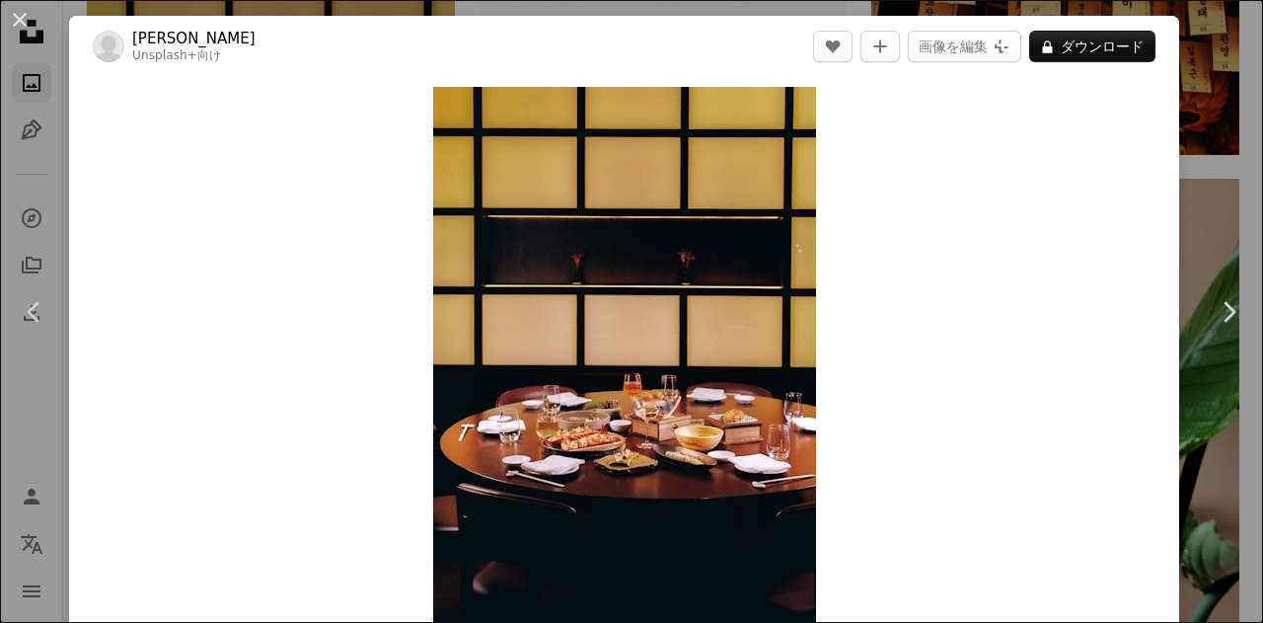
click at [1181, 188] on div "An X shape Chevron left Chevron right [PERSON_NAME] Unsplash+ 向け A heart A plus…" at bounding box center [631, 311] width 1263 height 623
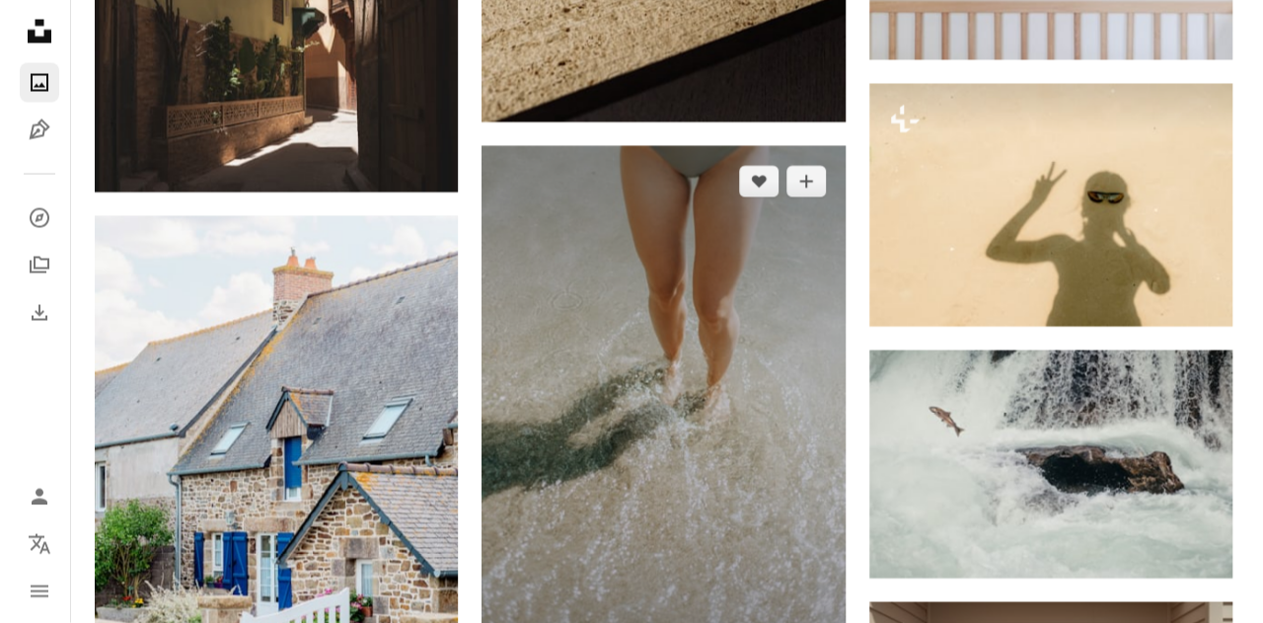
scroll to position [16971, 0]
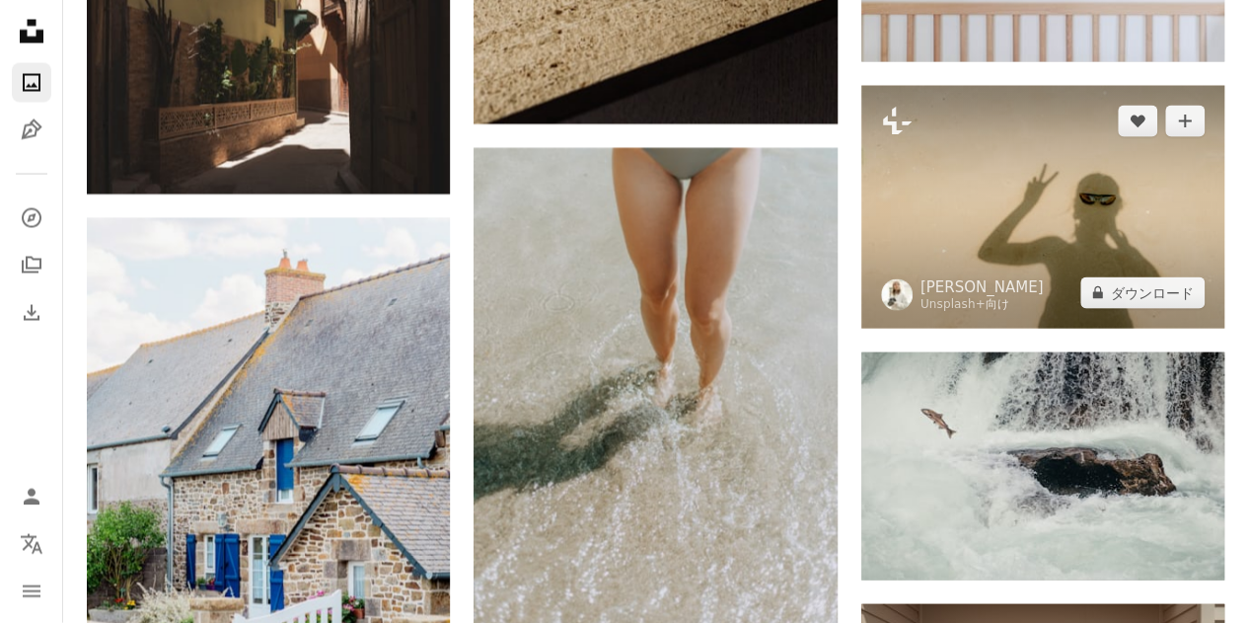
click at [1088, 179] on img at bounding box center [1042, 207] width 363 height 243
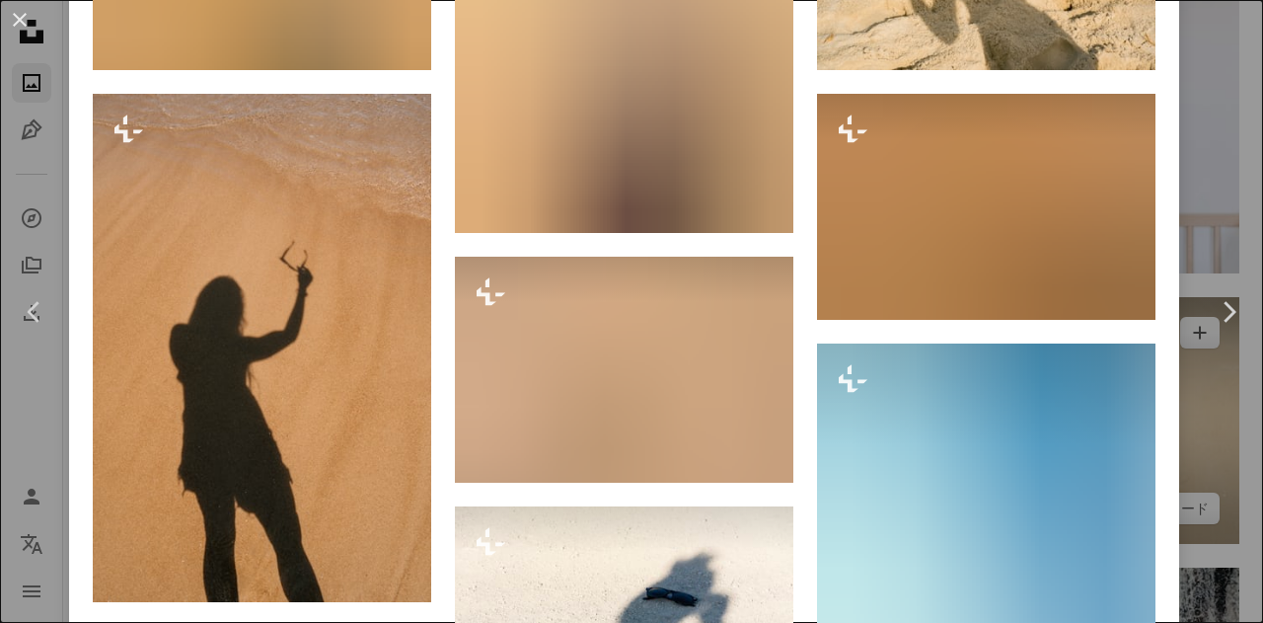
scroll to position [1579, 0]
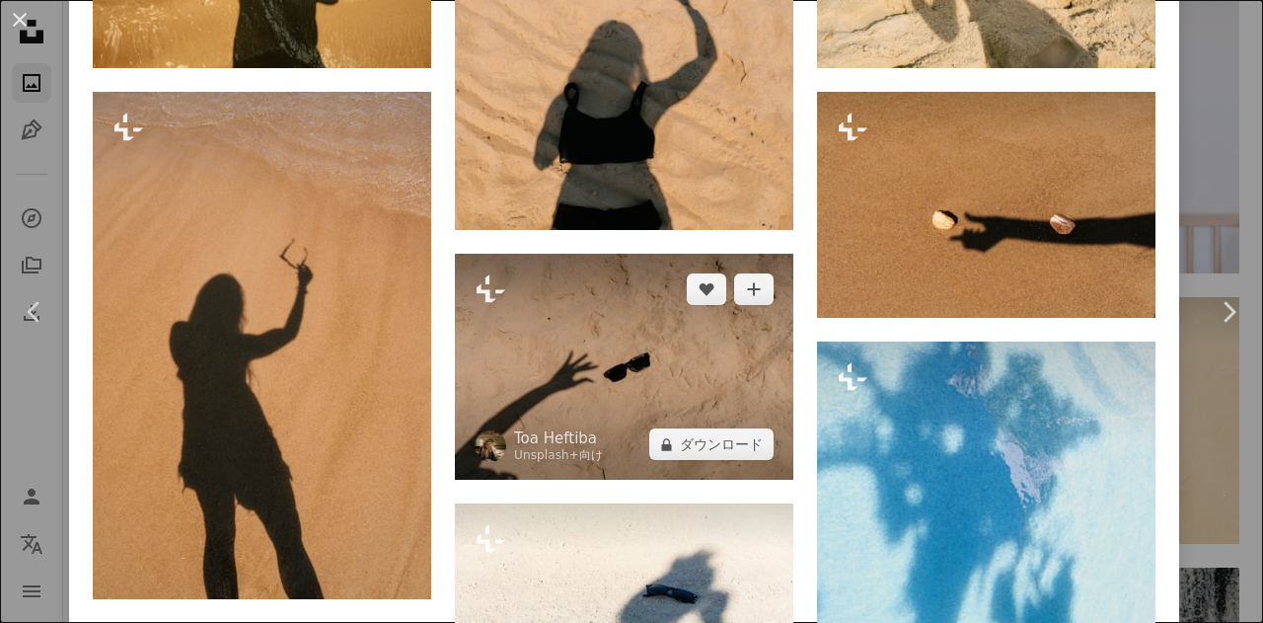
click at [562, 368] on img at bounding box center [624, 367] width 338 height 226
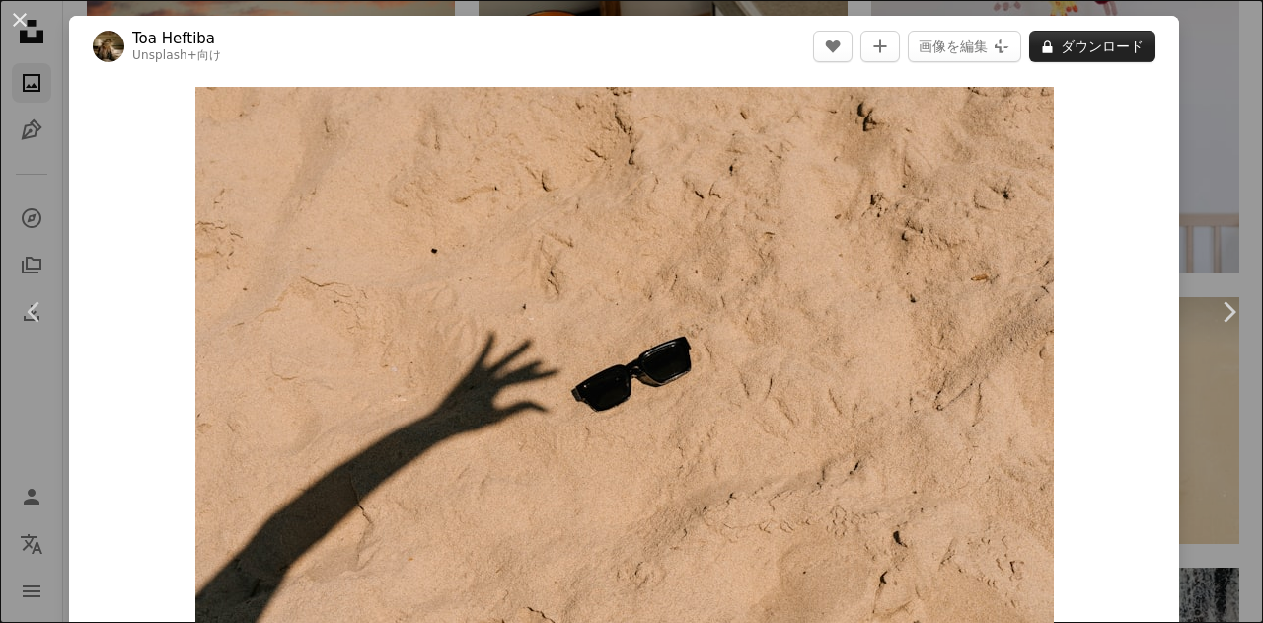
click at [1105, 54] on button "A lock ダウンロード" at bounding box center [1092, 47] width 126 height 32
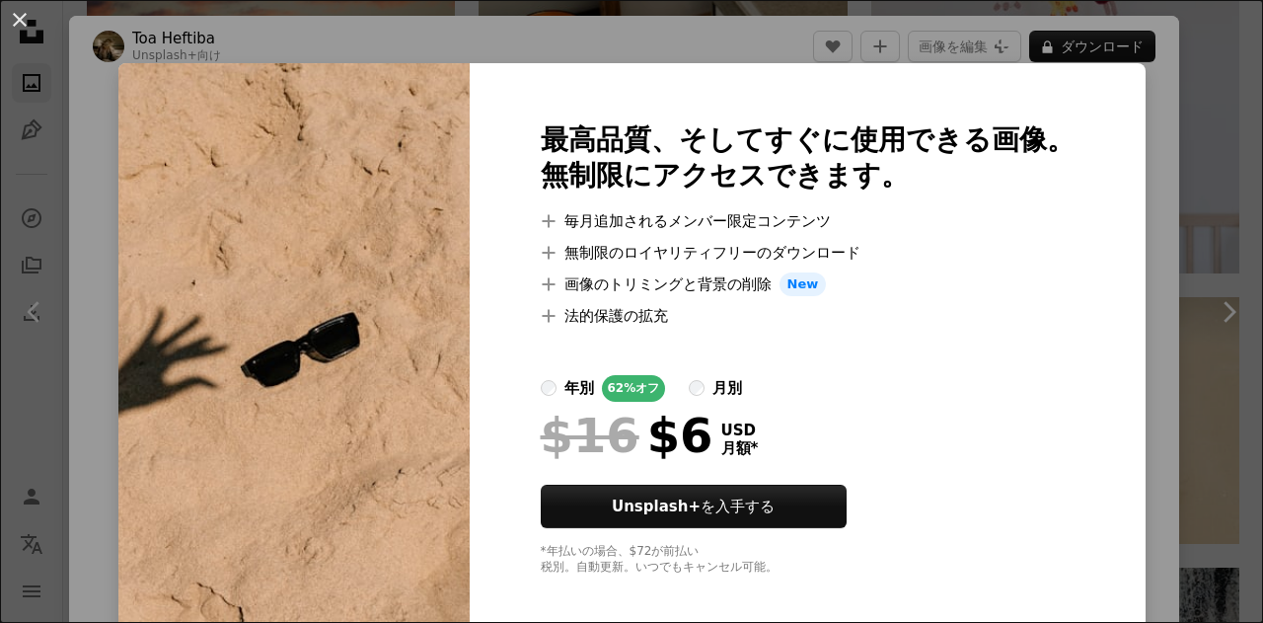
click at [1206, 151] on div "An X shape 最高品質、そしてすぐに使用できる画像。 無制限にアクセスできます。 A plus sign 毎月追加されるメンバー限定コンテンツ A p…" at bounding box center [631, 311] width 1263 height 623
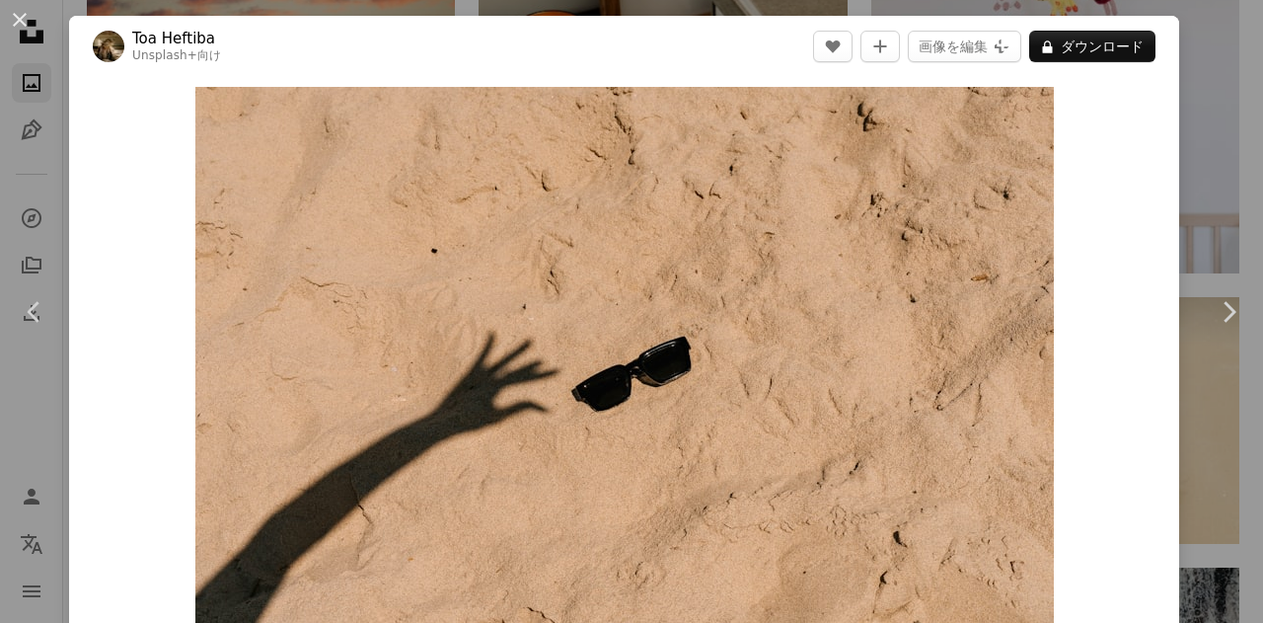
click at [11, 21] on button "An X shape" at bounding box center [20, 20] width 24 height 24
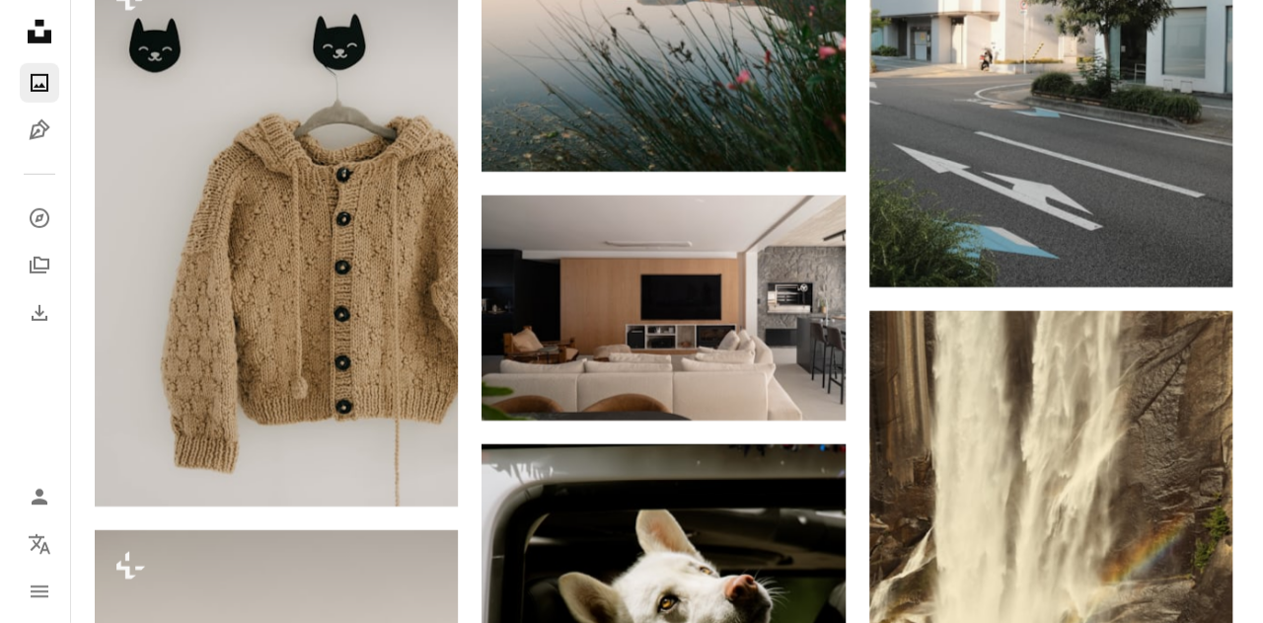
scroll to position [18155, 0]
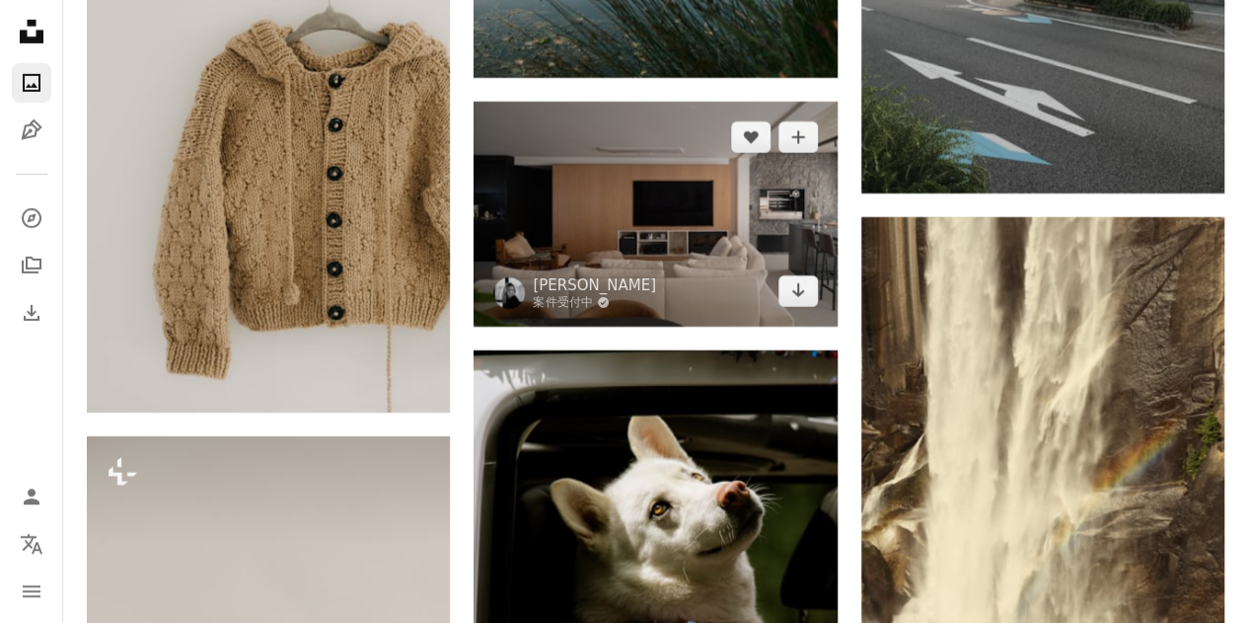
click at [599, 216] on img at bounding box center [655, 214] width 363 height 225
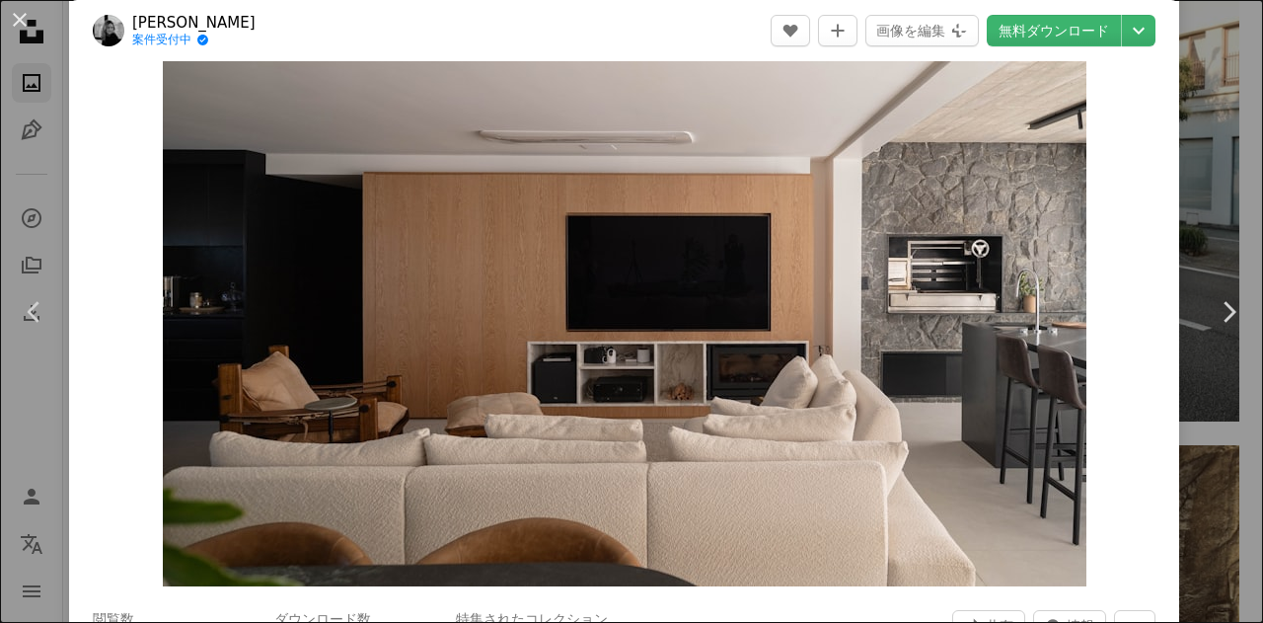
scroll to position [197, 0]
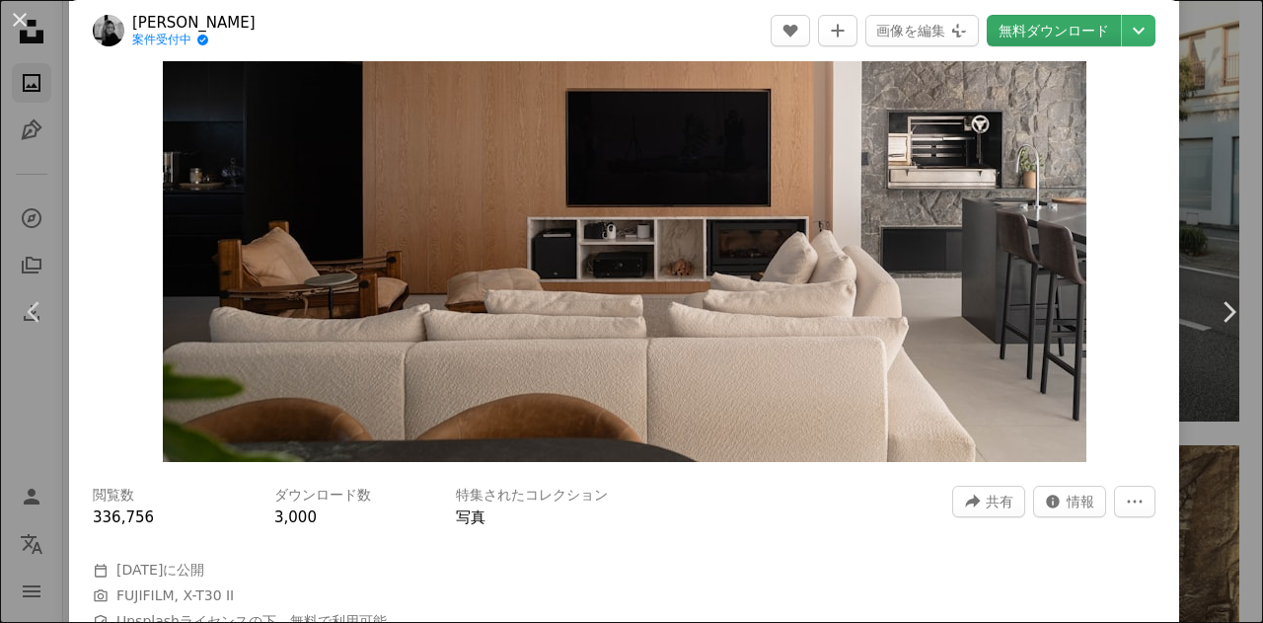
click at [1032, 41] on link "無料ダウンロード" at bounding box center [1054, 31] width 134 height 32
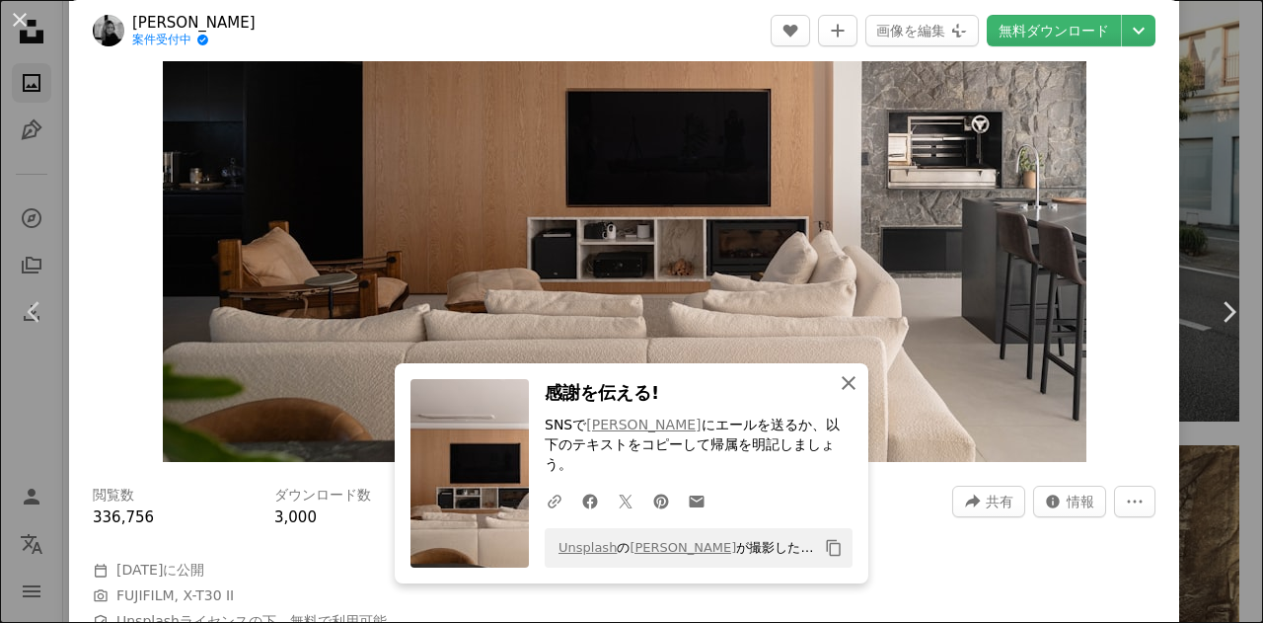
click at [844, 395] on icon "An X shape" at bounding box center [849, 383] width 24 height 24
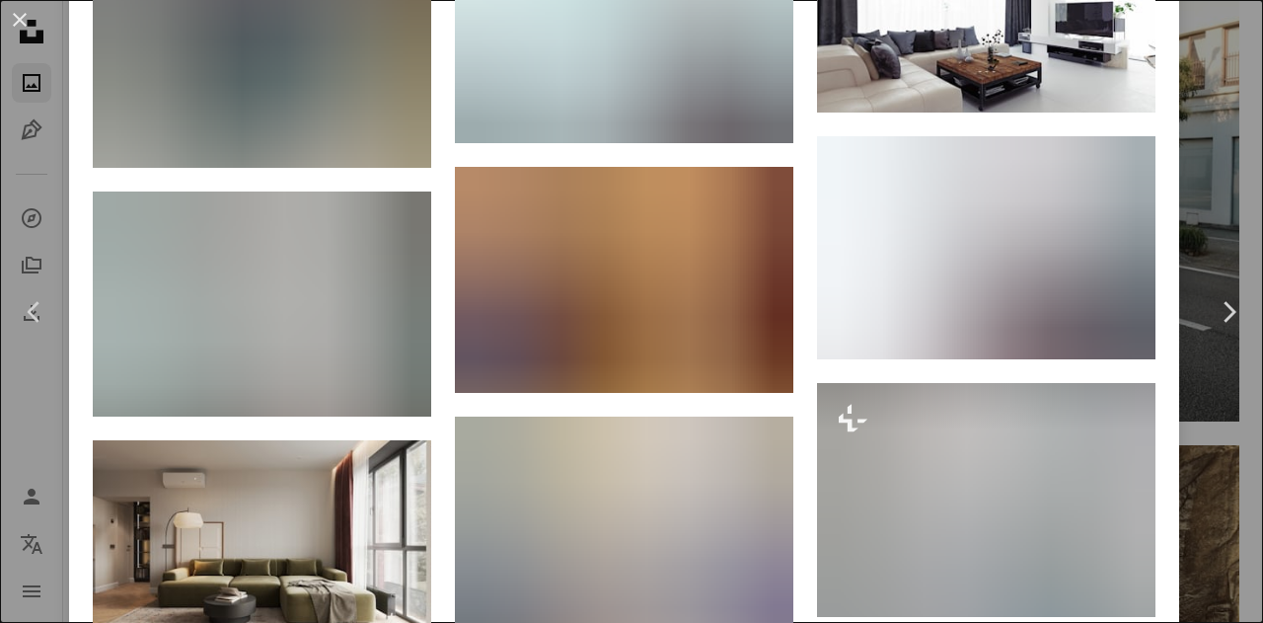
scroll to position [2467, 0]
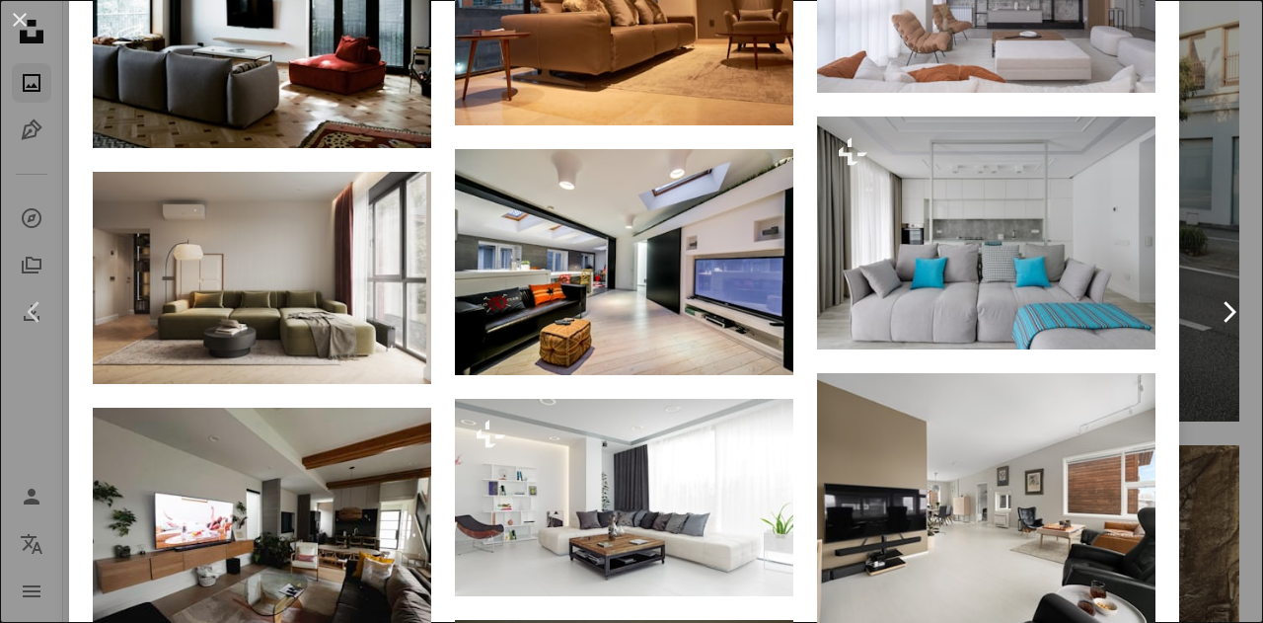
click at [1209, 224] on link "Chevron right" at bounding box center [1228, 311] width 69 height 189
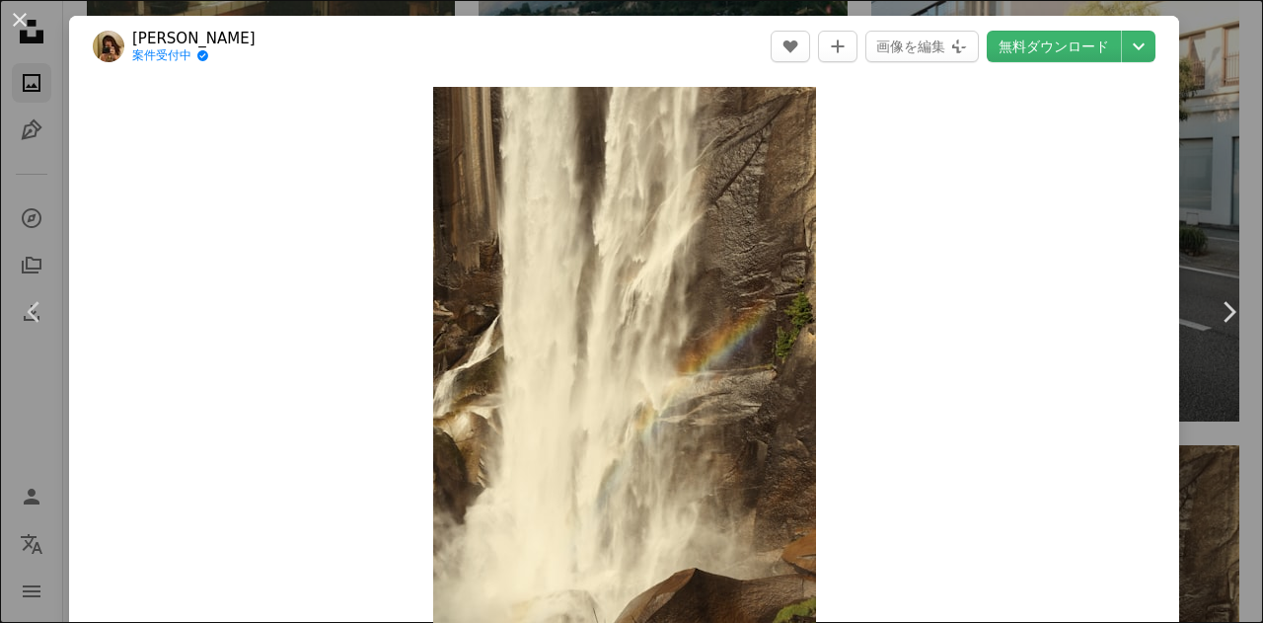
click at [1192, 157] on div "An X shape Chevron left Chevron right [PERSON_NAME] 案件受付中 A checkmark inside of…" at bounding box center [631, 311] width 1263 height 623
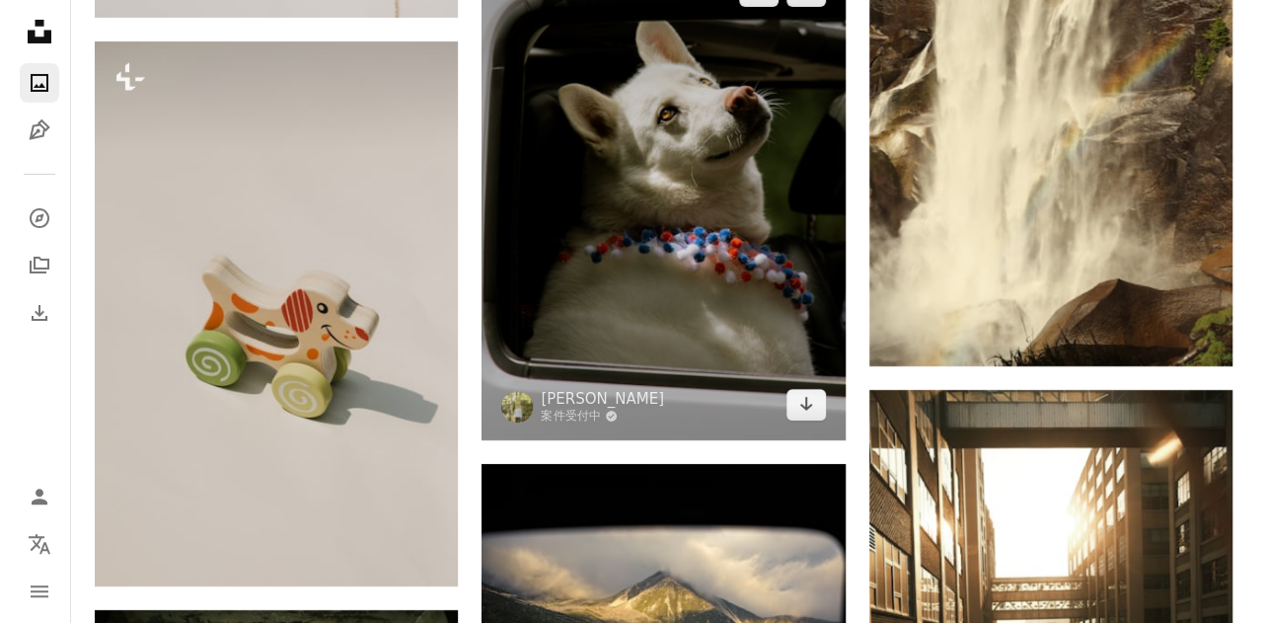
scroll to position [19141, 0]
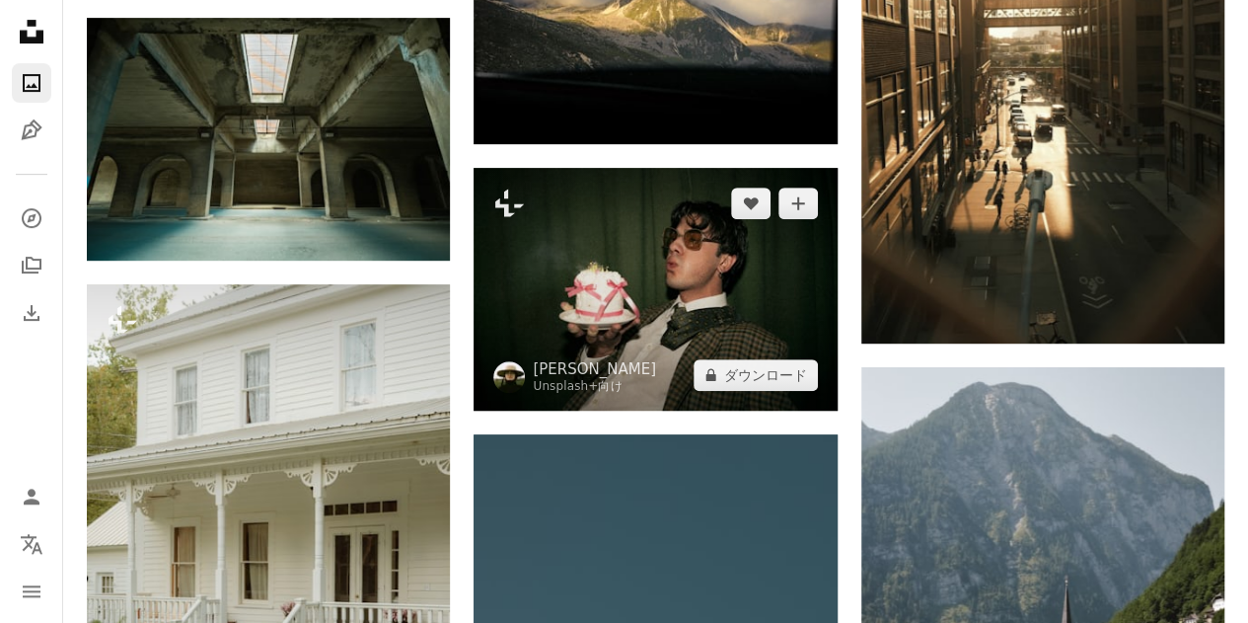
click at [643, 278] on img at bounding box center [655, 289] width 363 height 243
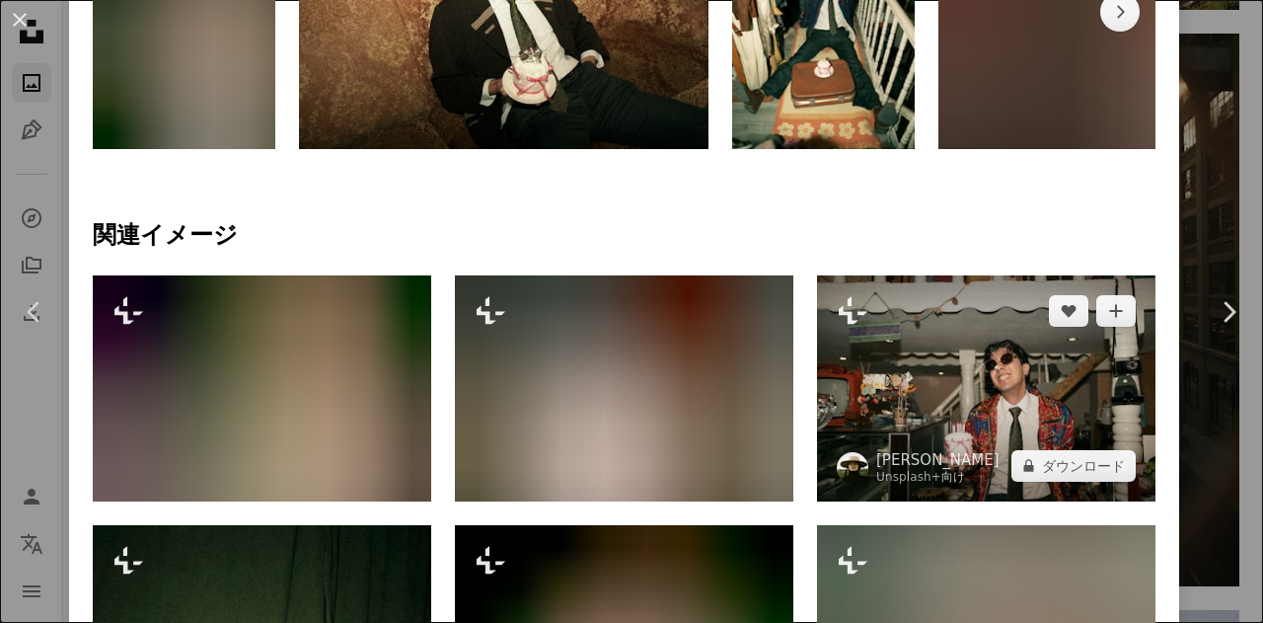
scroll to position [1283, 0]
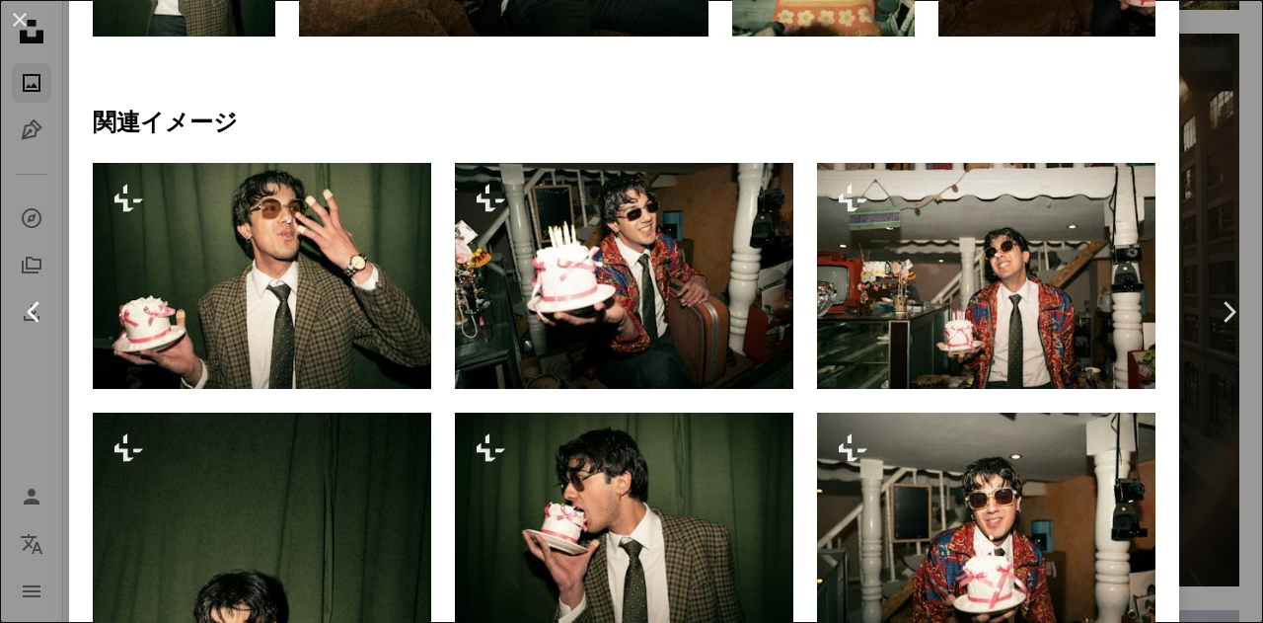
click at [49, 264] on link "Chevron left" at bounding box center [34, 311] width 69 height 189
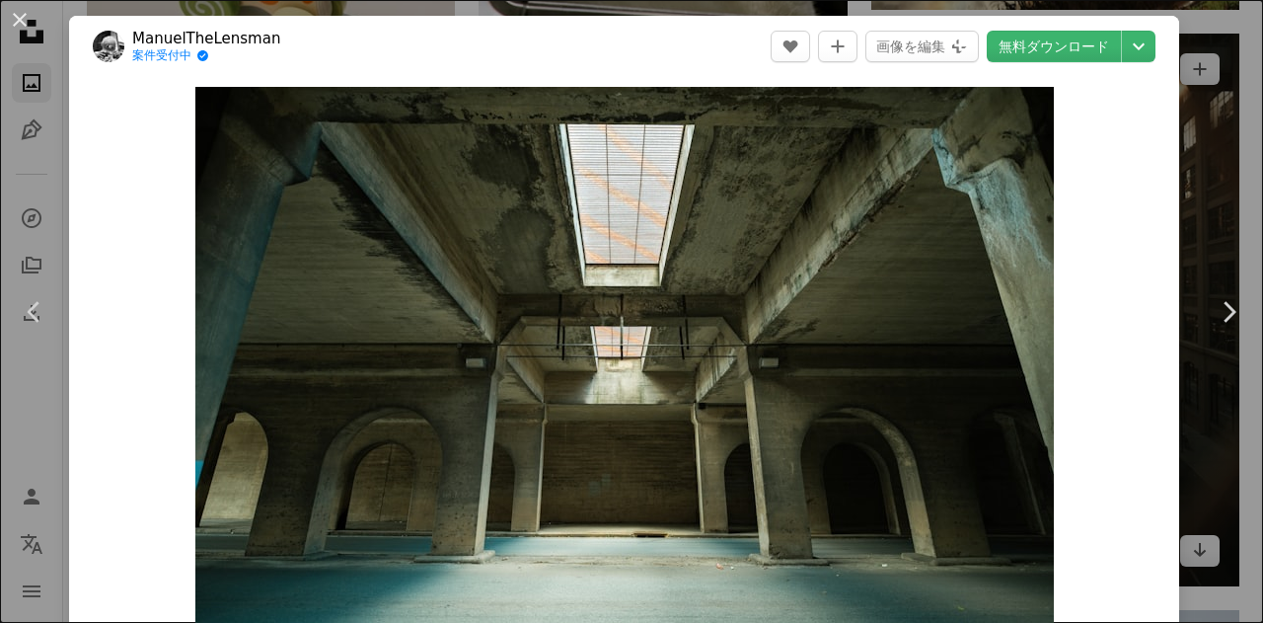
click at [1201, 159] on div "An X shape Chevron left Chevron right ManuelTheLensman 案件受付中 A checkmark inside…" at bounding box center [631, 311] width 1263 height 623
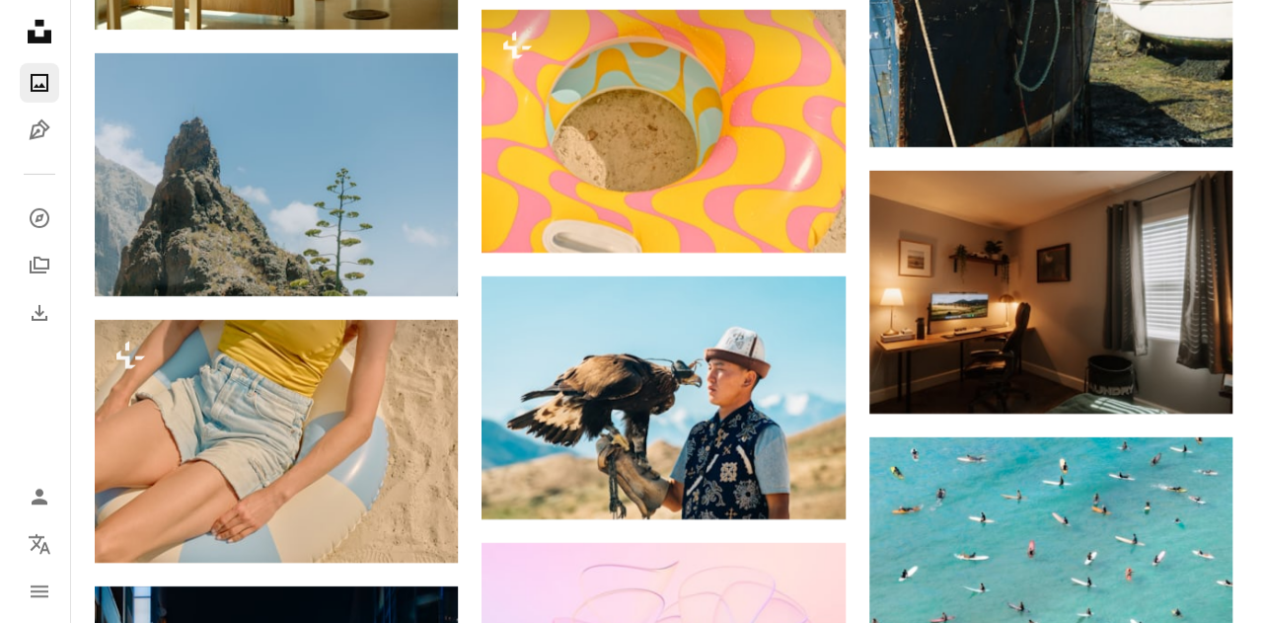
scroll to position [22003, 0]
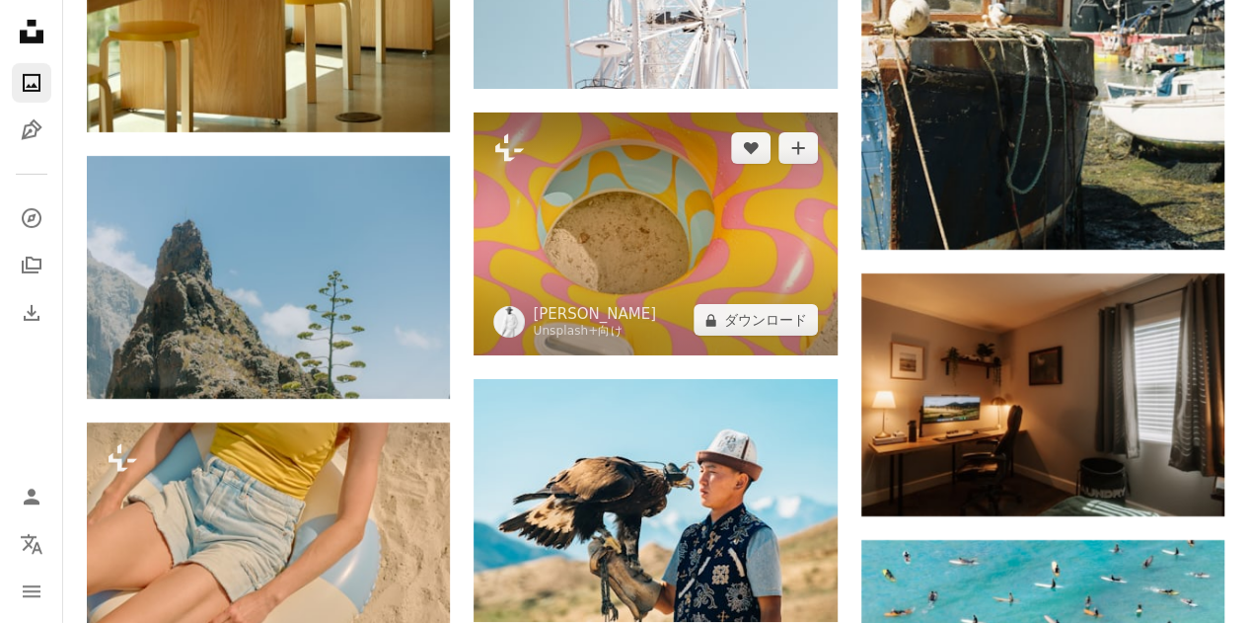
click at [681, 228] on img at bounding box center [655, 233] width 363 height 243
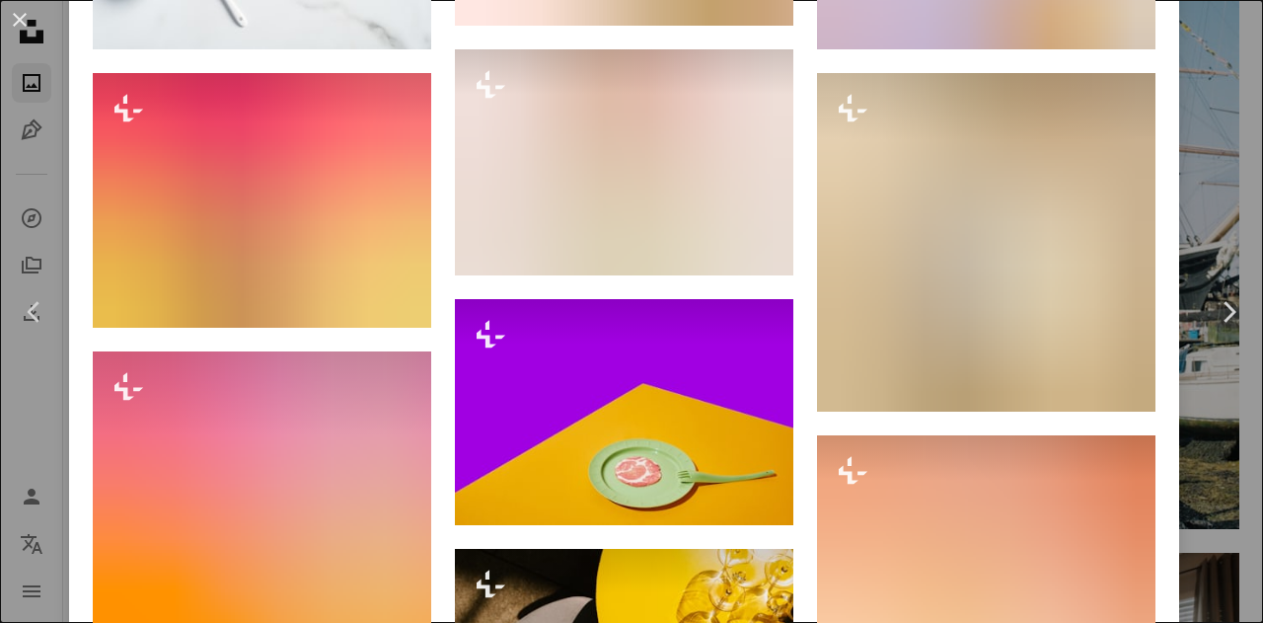
scroll to position [2269, 0]
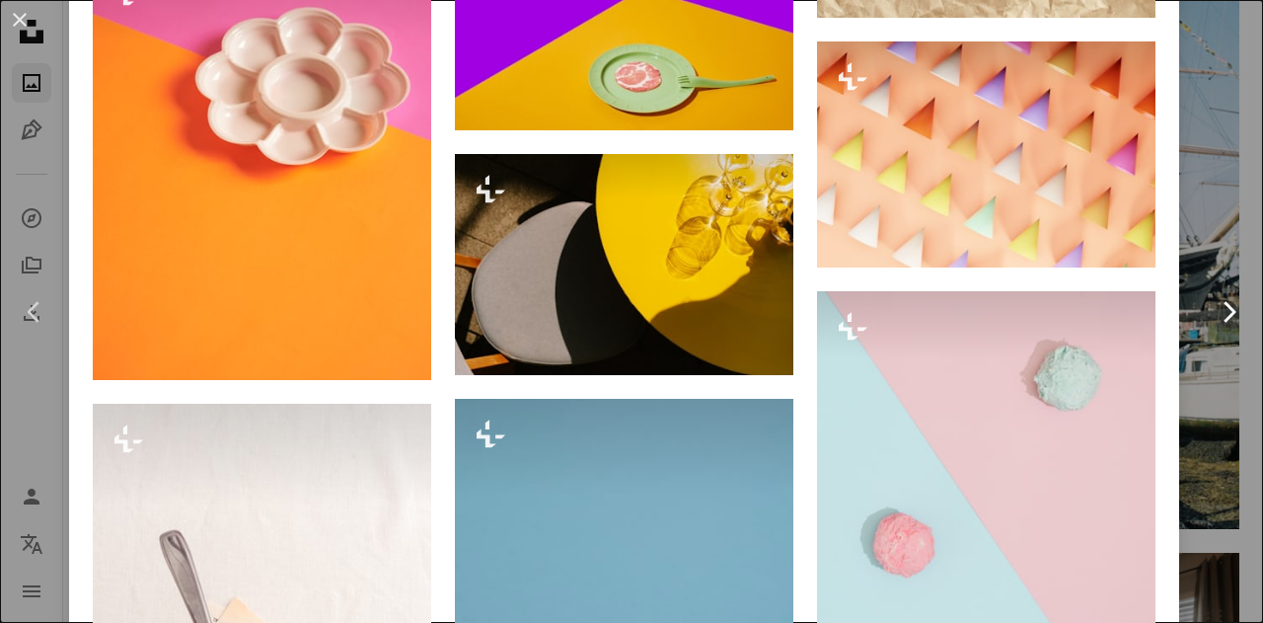
click at [1218, 250] on link "Chevron right" at bounding box center [1228, 311] width 69 height 189
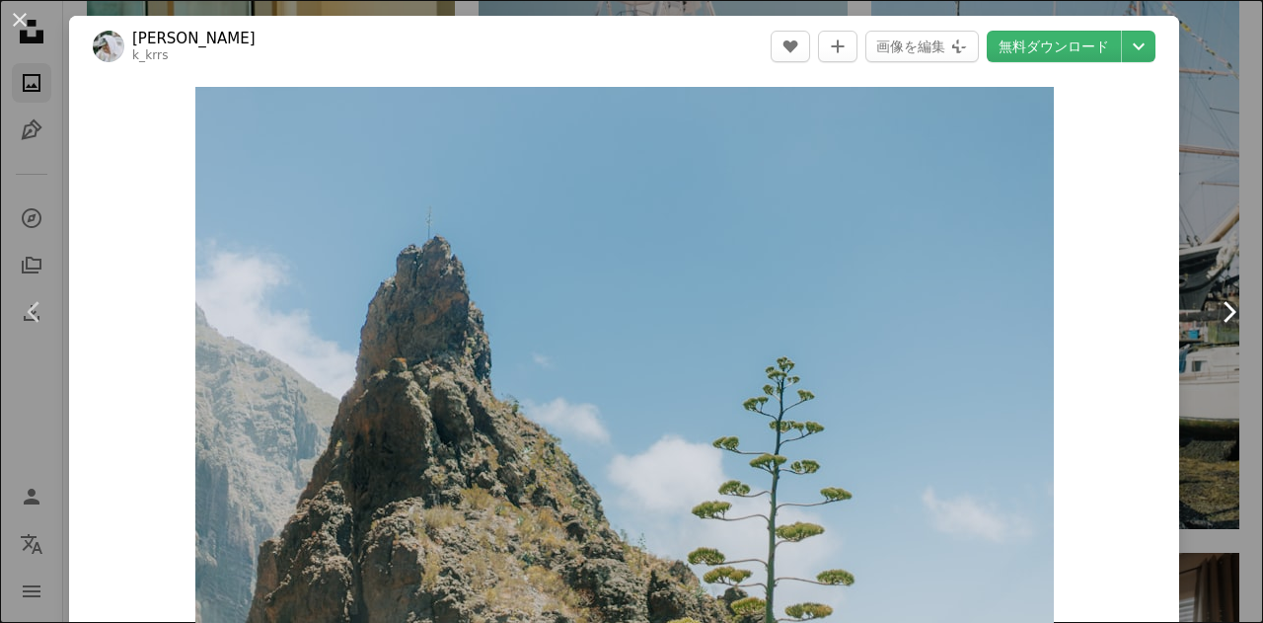
click at [1218, 250] on link "Chevron right" at bounding box center [1228, 311] width 69 height 189
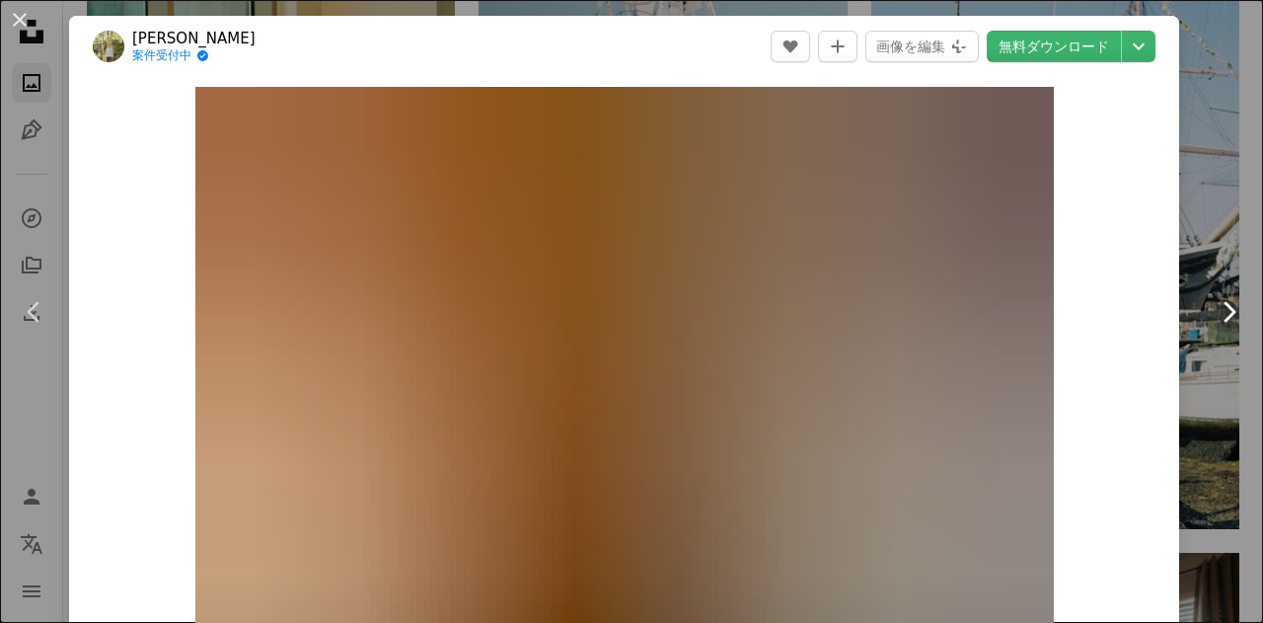
click at [1227, 252] on link "Chevron right" at bounding box center [1228, 311] width 69 height 189
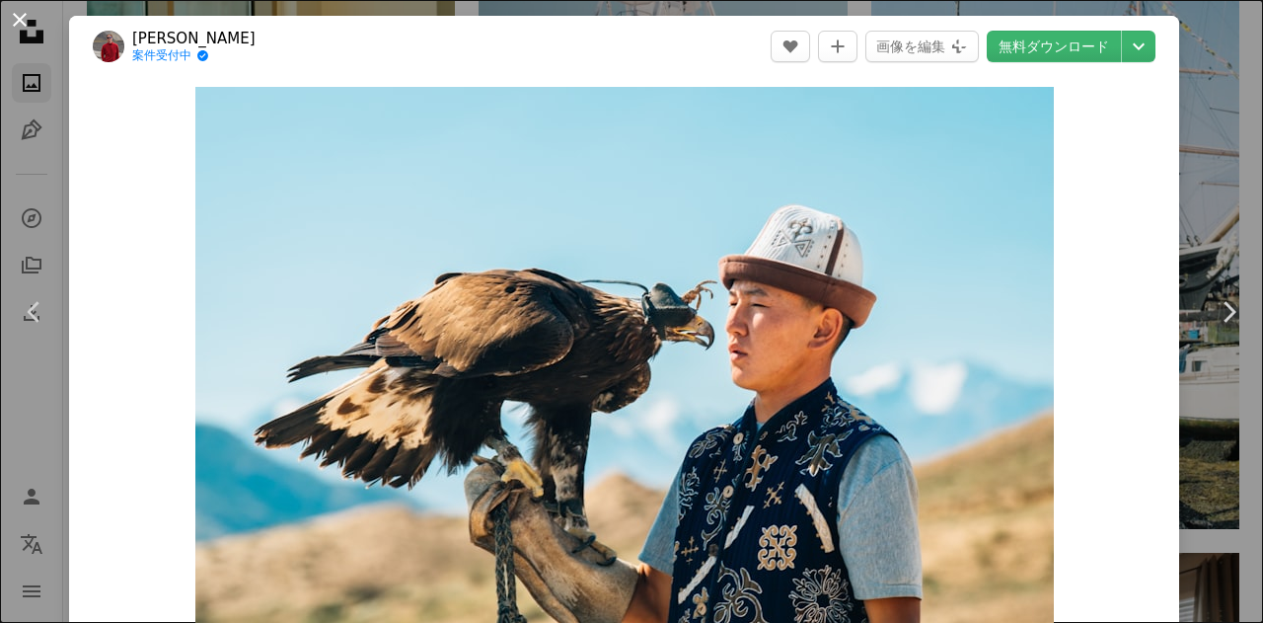
click at [30, 19] on button "An X shape" at bounding box center [20, 20] width 24 height 24
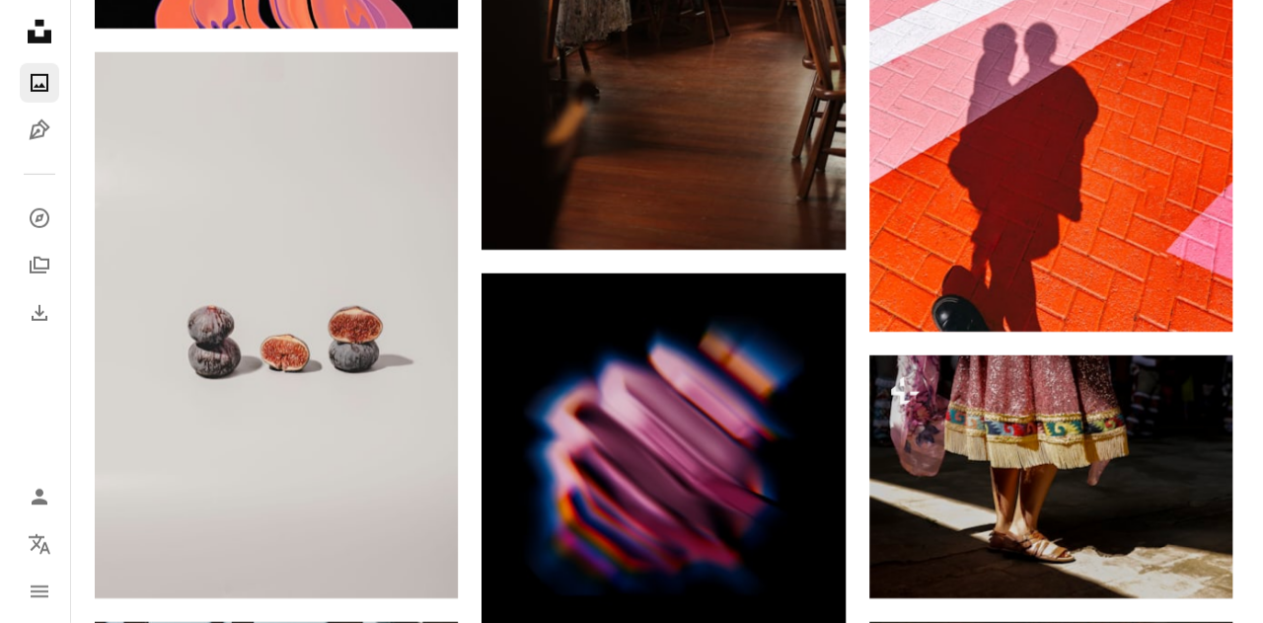
scroll to position [33152, 0]
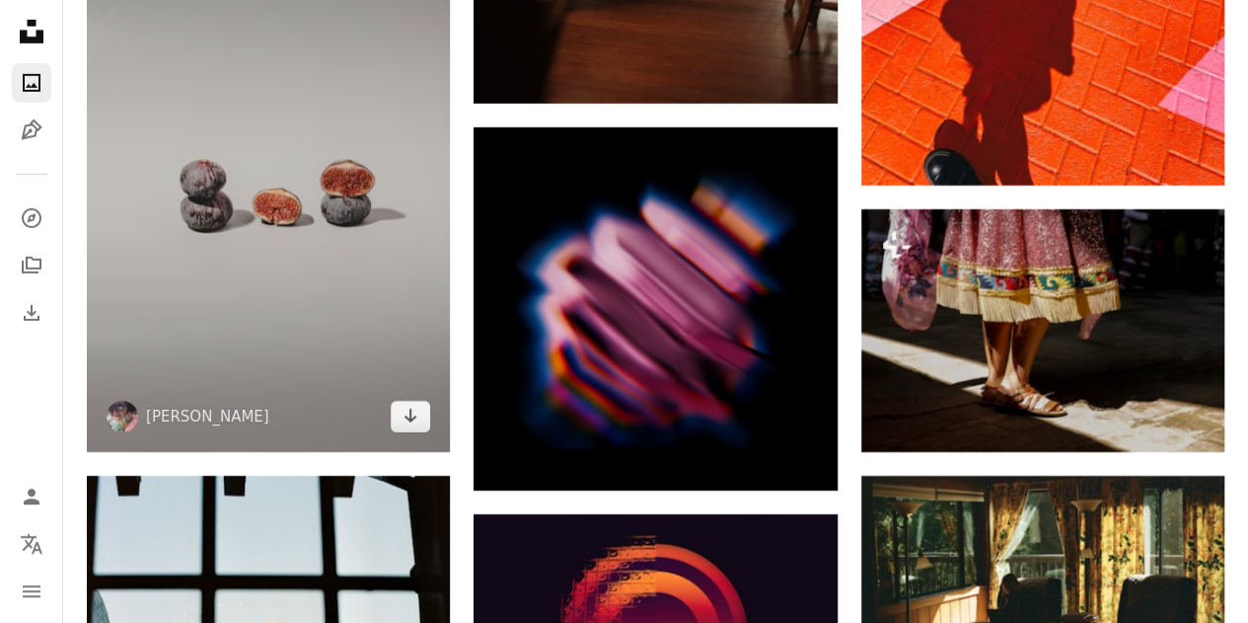
click at [302, 168] on img at bounding box center [268, 178] width 363 height 545
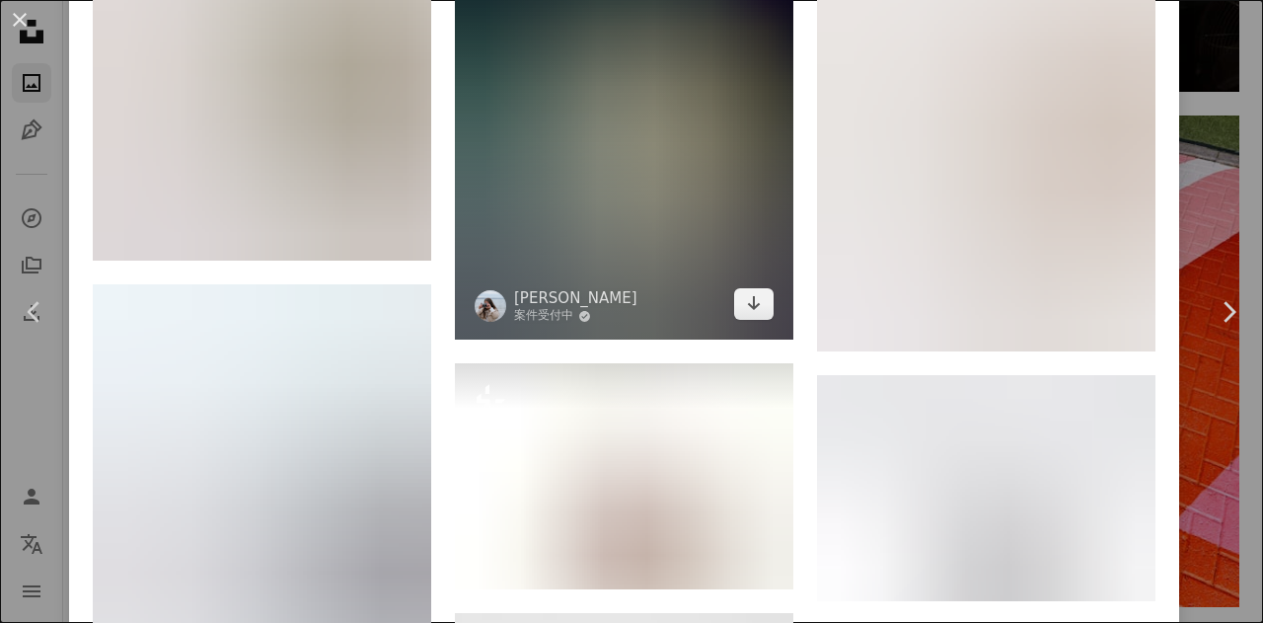
scroll to position [2565, 0]
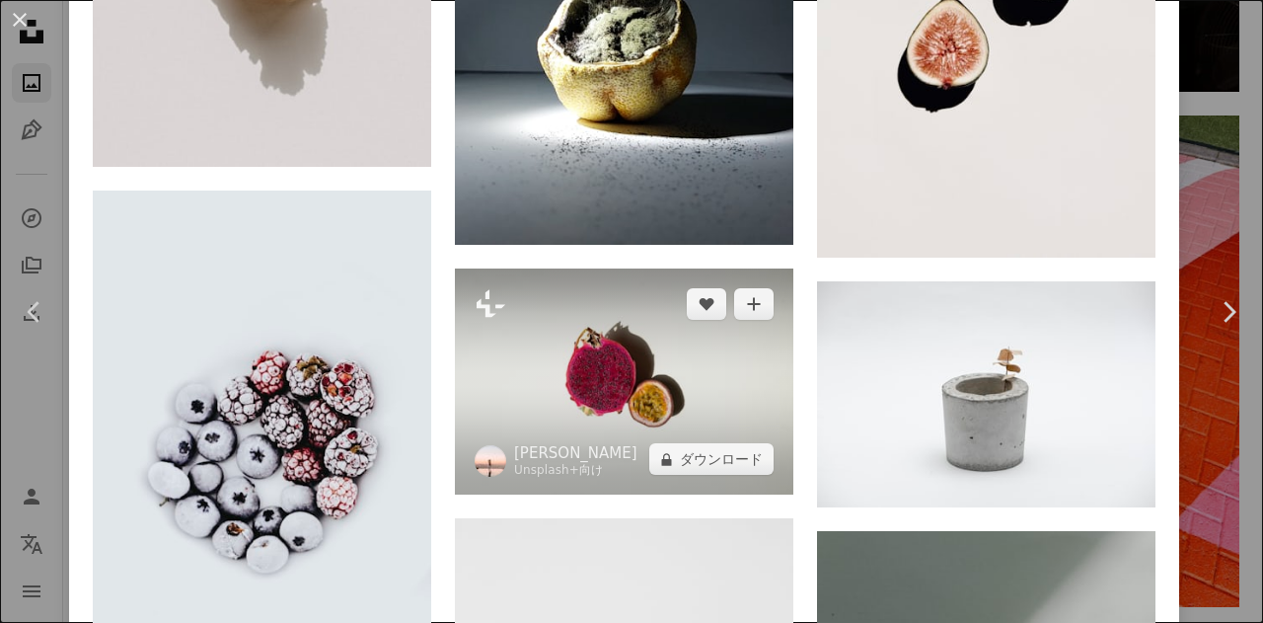
click at [598, 364] on img at bounding box center [624, 381] width 338 height 226
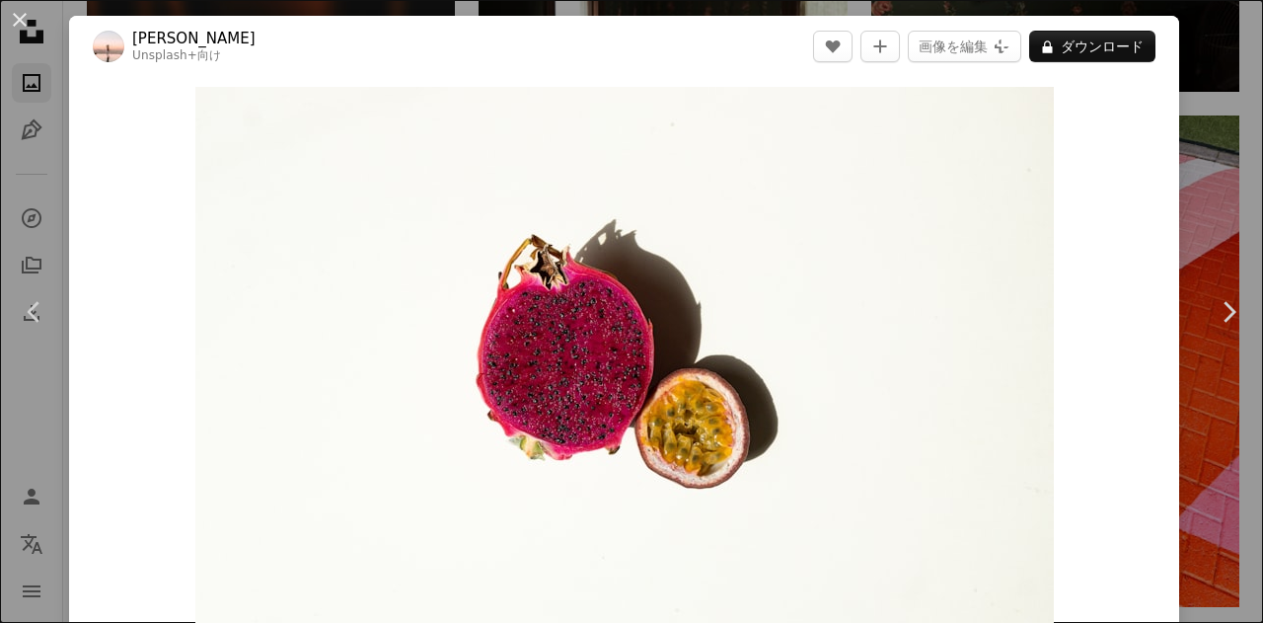
click at [1201, 201] on div "An X shape Chevron left Chevron right Thomas Boxma Unsplash+ 向け A heart A plus …" at bounding box center [631, 311] width 1263 height 623
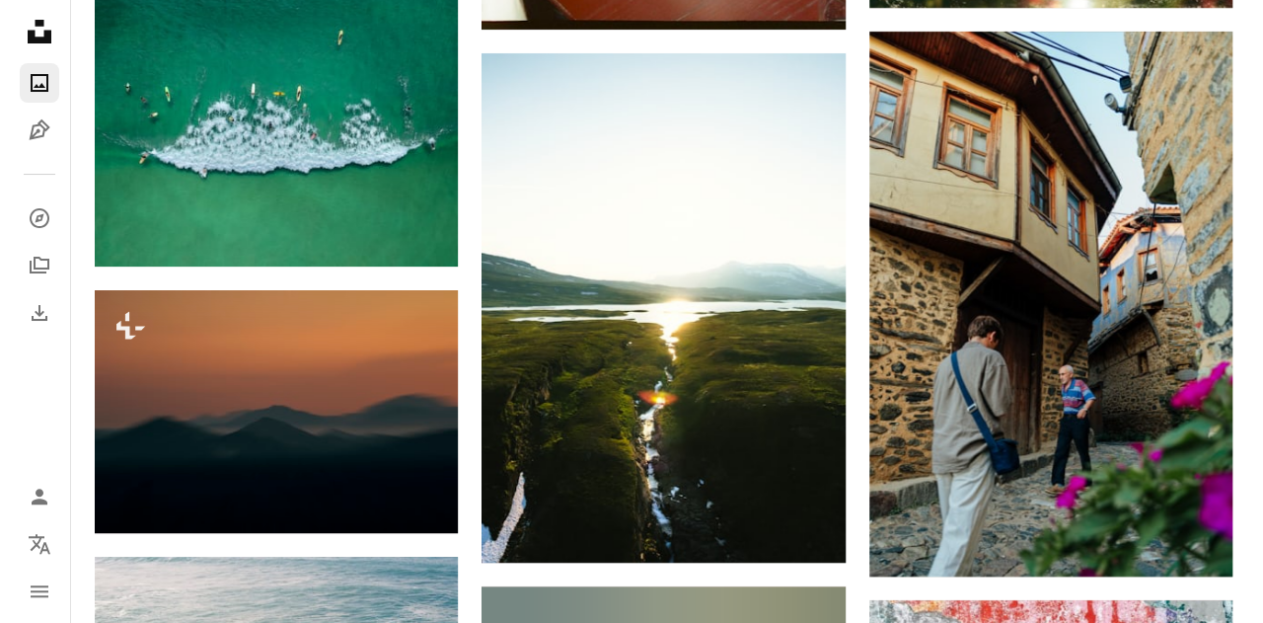
scroll to position [48145, 0]
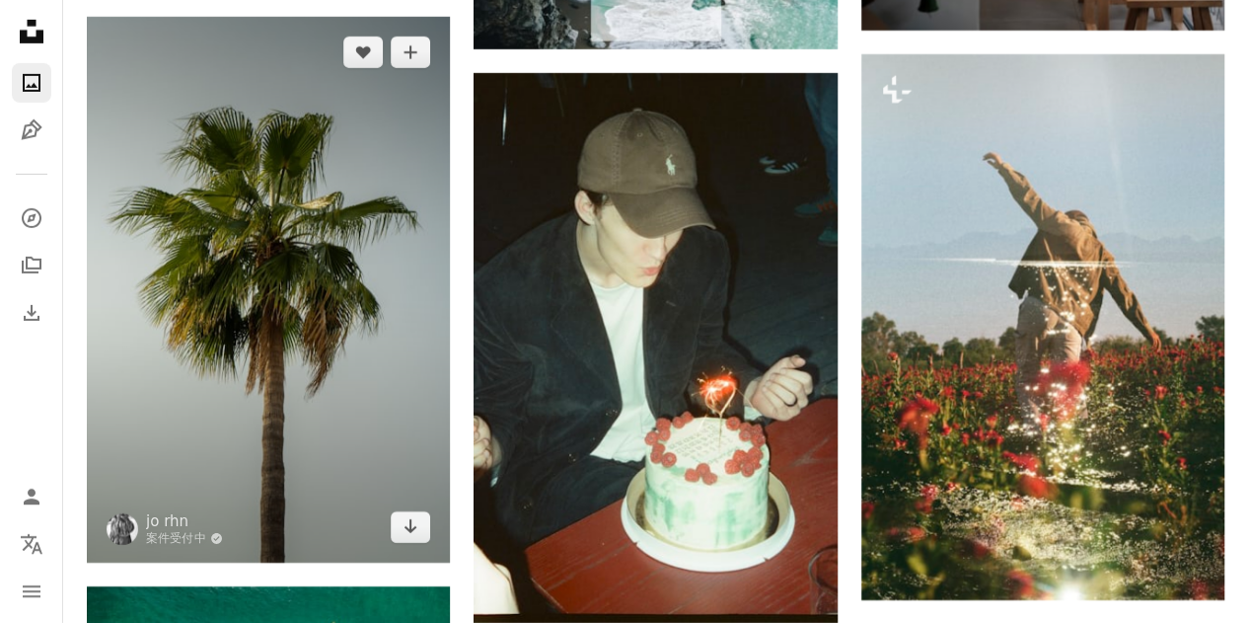
click at [260, 252] on img at bounding box center [268, 289] width 363 height 545
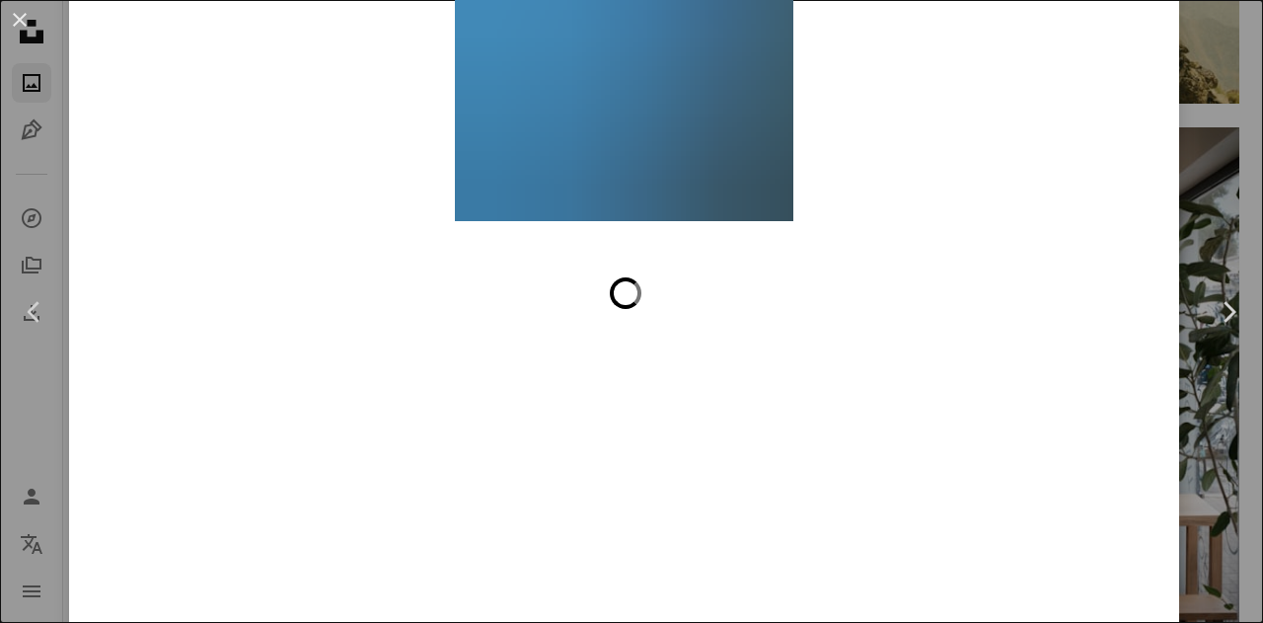
scroll to position [7941, 0]
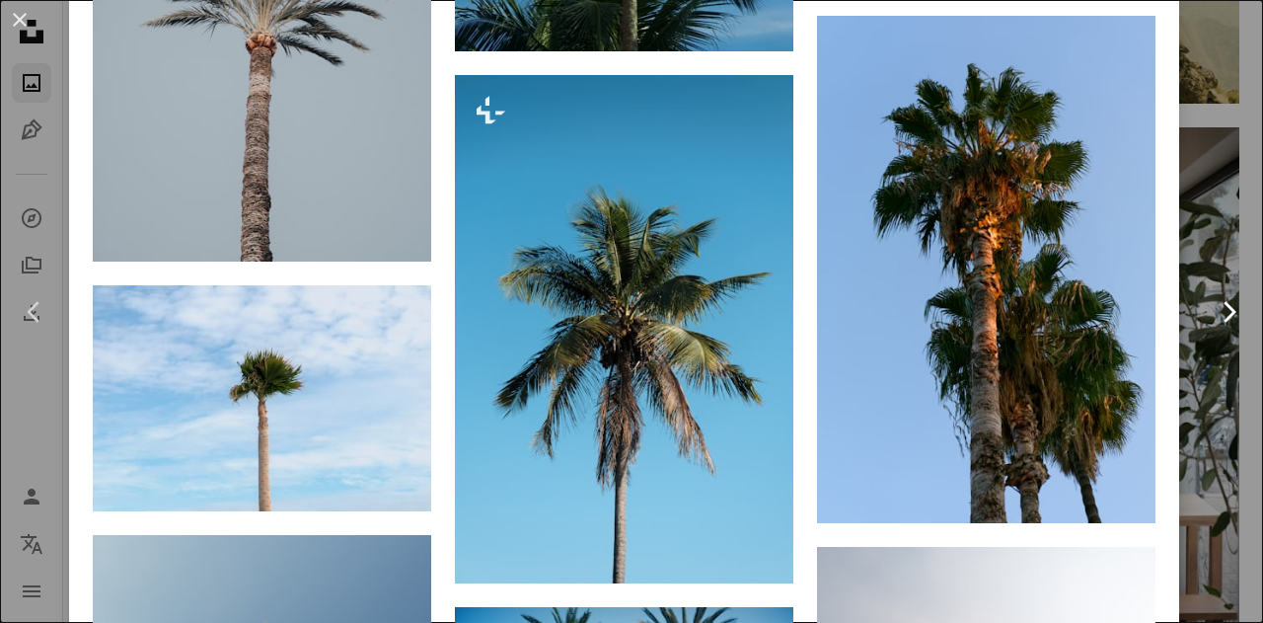
click at [1231, 248] on link "Chevron right" at bounding box center [1228, 311] width 69 height 189
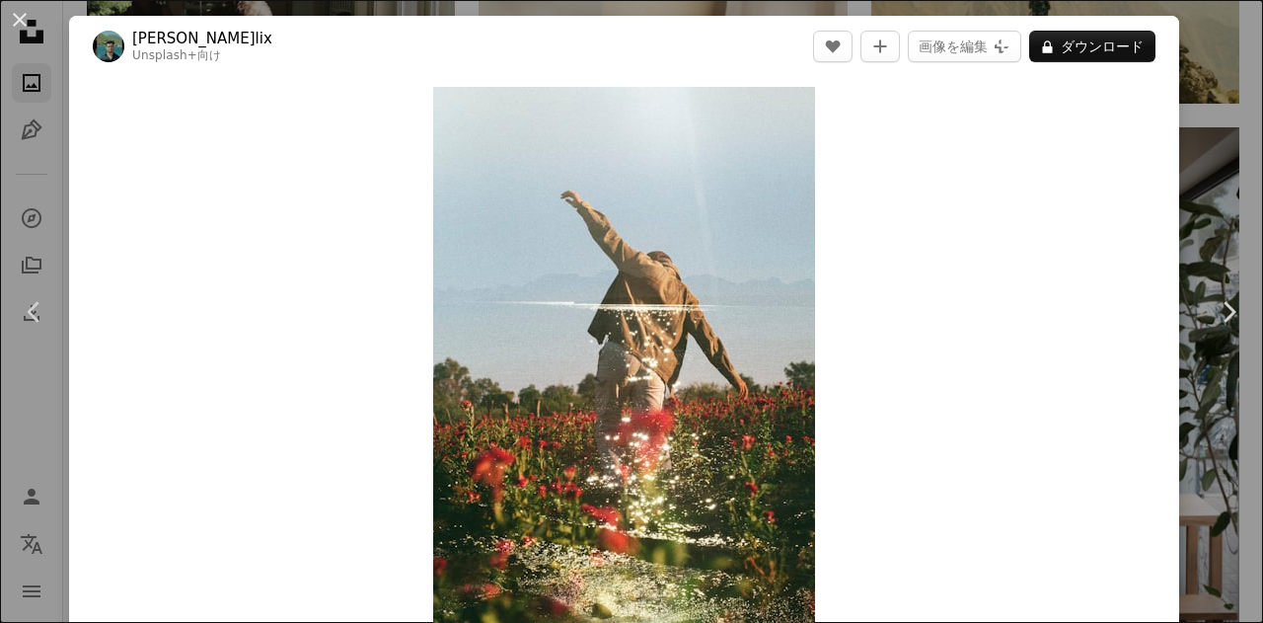
click at [1204, 154] on div "An X shape Chevron left Chevron right [PERSON_NAME]lix Unsplash+ 向け A heart A p…" at bounding box center [631, 311] width 1263 height 623
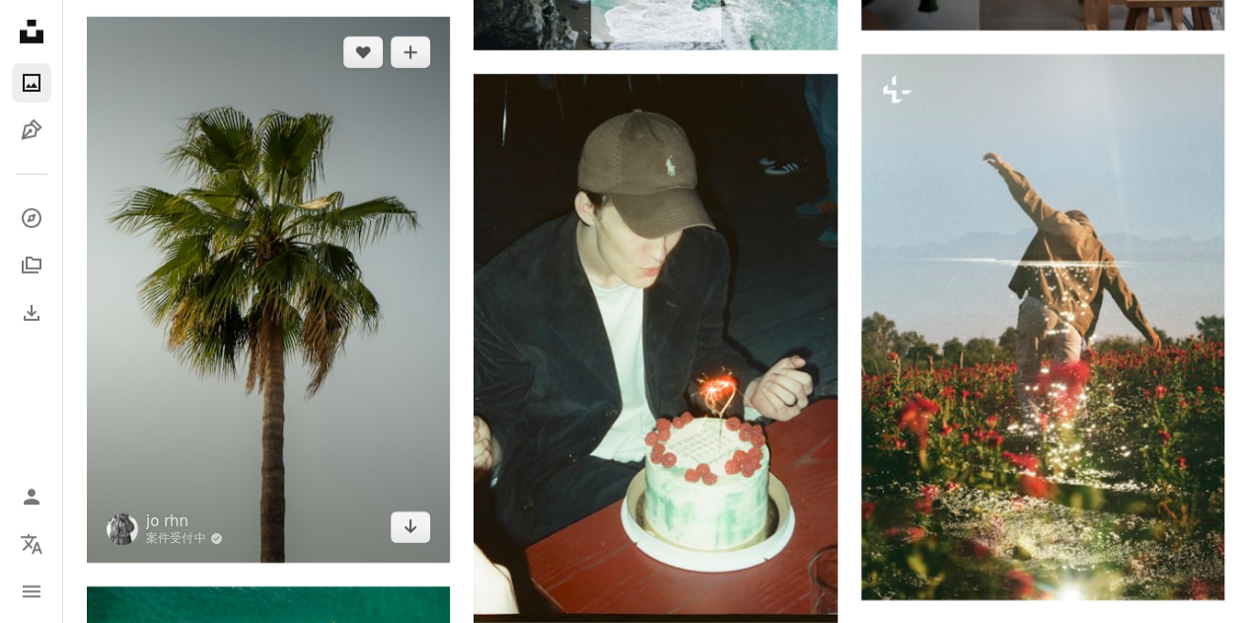
click at [378, 163] on img at bounding box center [268, 289] width 363 height 545
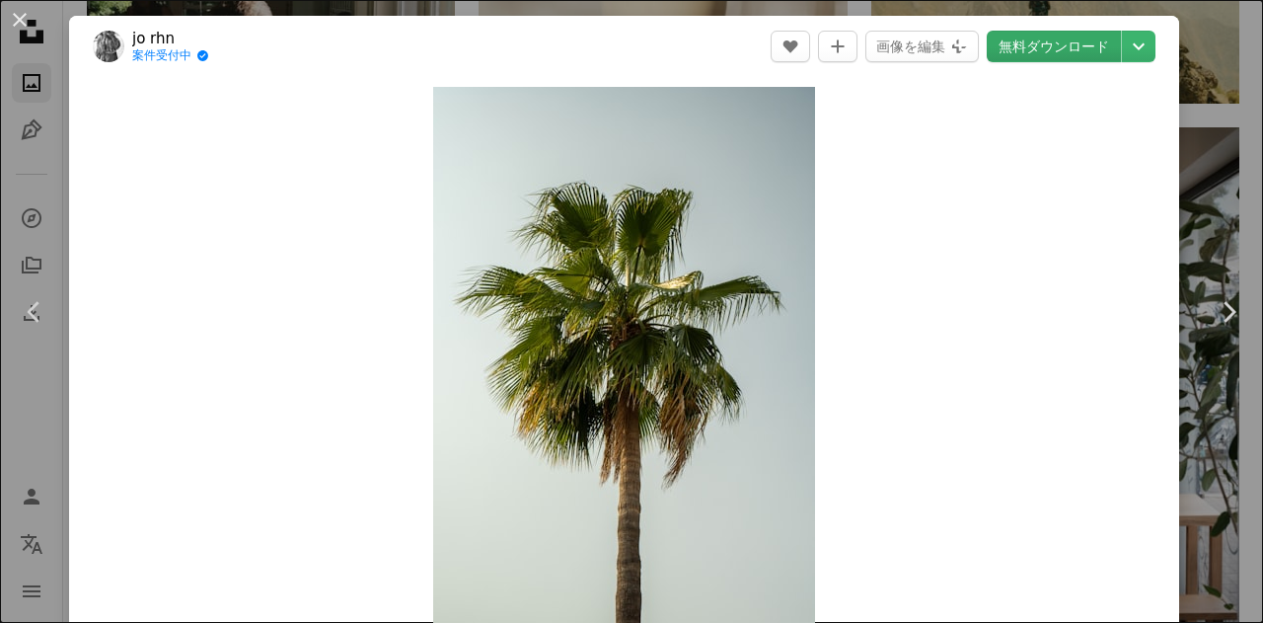
click at [1029, 46] on link "無料ダウンロード" at bounding box center [1054, 47] width 134 height 32
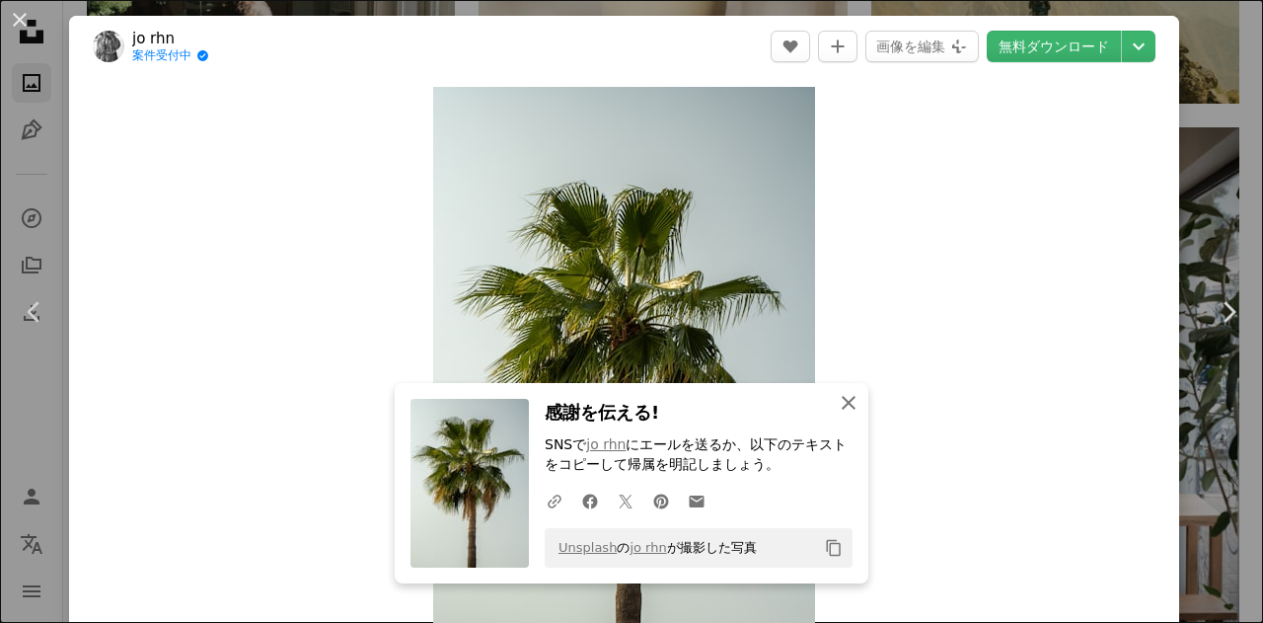
click at [841, 400] on icon "An X shape" at bounding box center [849, 403] width 24 height 24
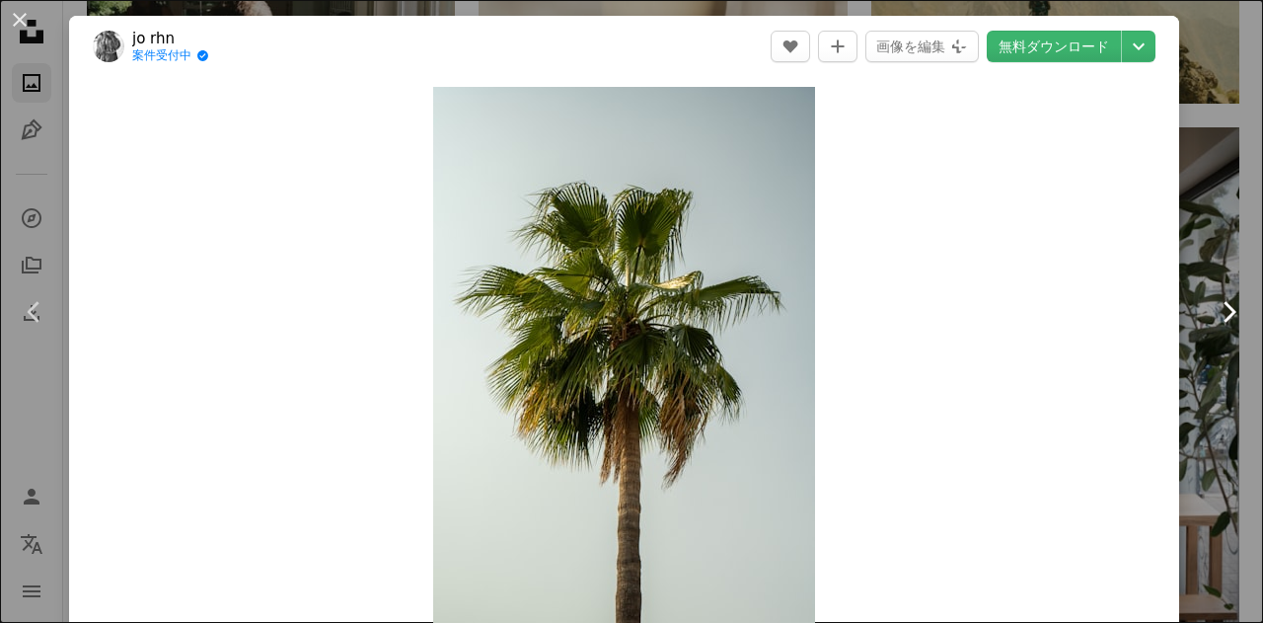
click at [1194, 253] on link "Chevron right" at bounding box center [1228, 311] width 69 height 189
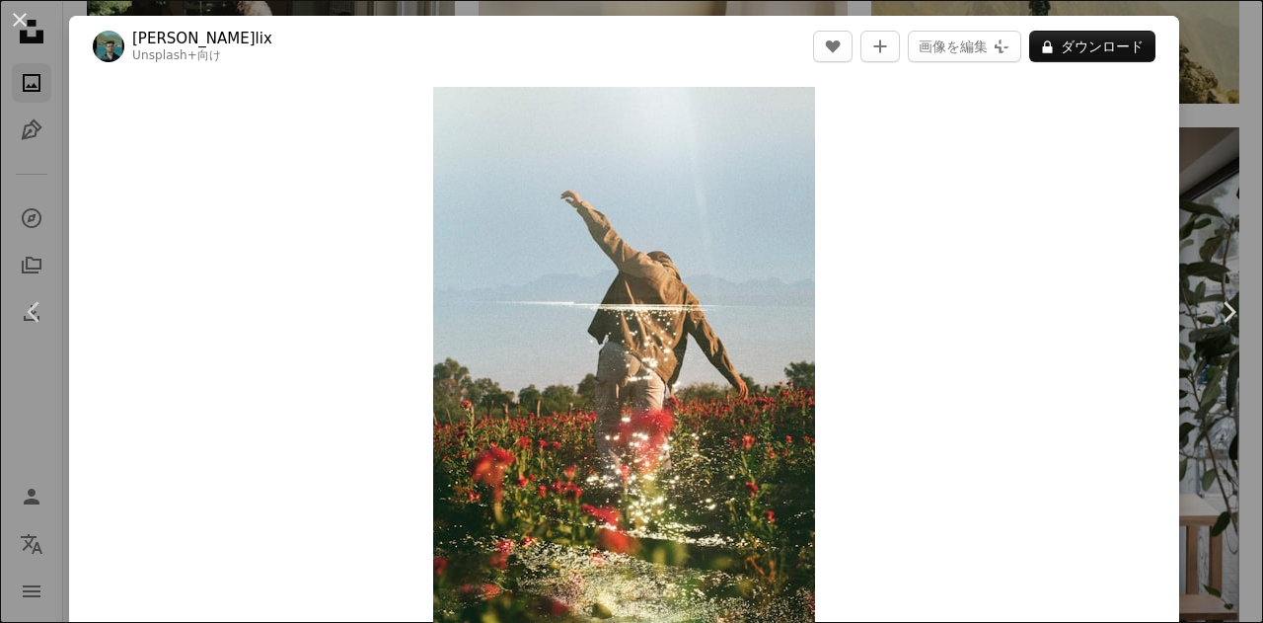
drag, startPoint x: 34, startPoint y: 17, endPoint x: 318, endPoint y: 163, distance: 319.5
click at [32, 16] on button "An X shape" at bounding box center [20, 20] width 24 height 24
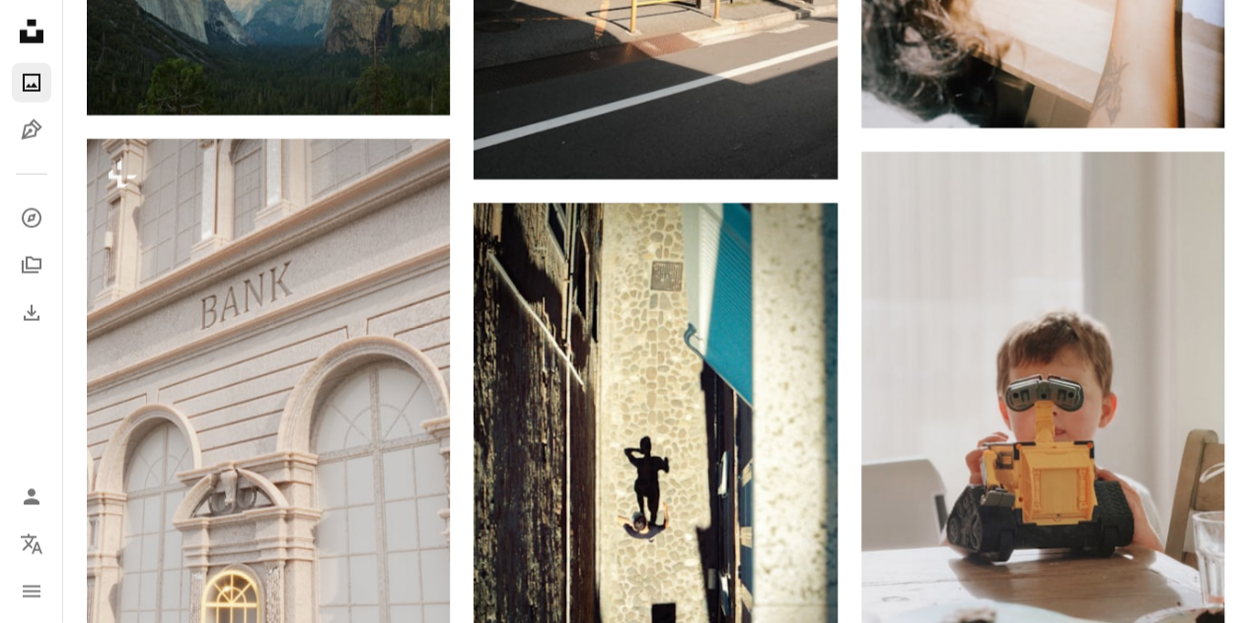
scroll to position [51281, 0]
